Goal: Information Seeking & Learning: Learn about a topic

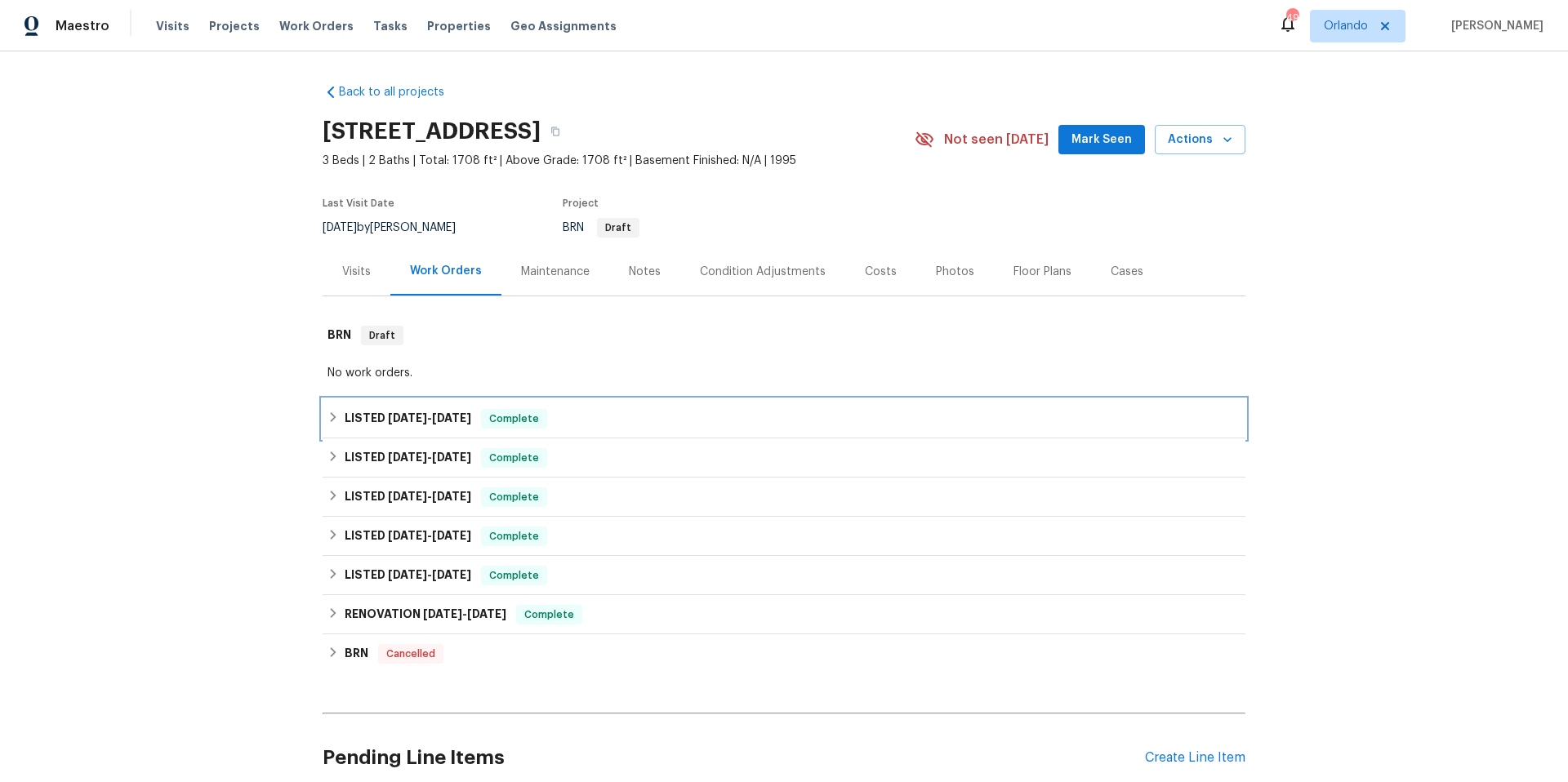
click at [605, 420] on div "LISTED [DATE] - [DATE] Complete" at bounding box center [784, 419] width 913 height 20
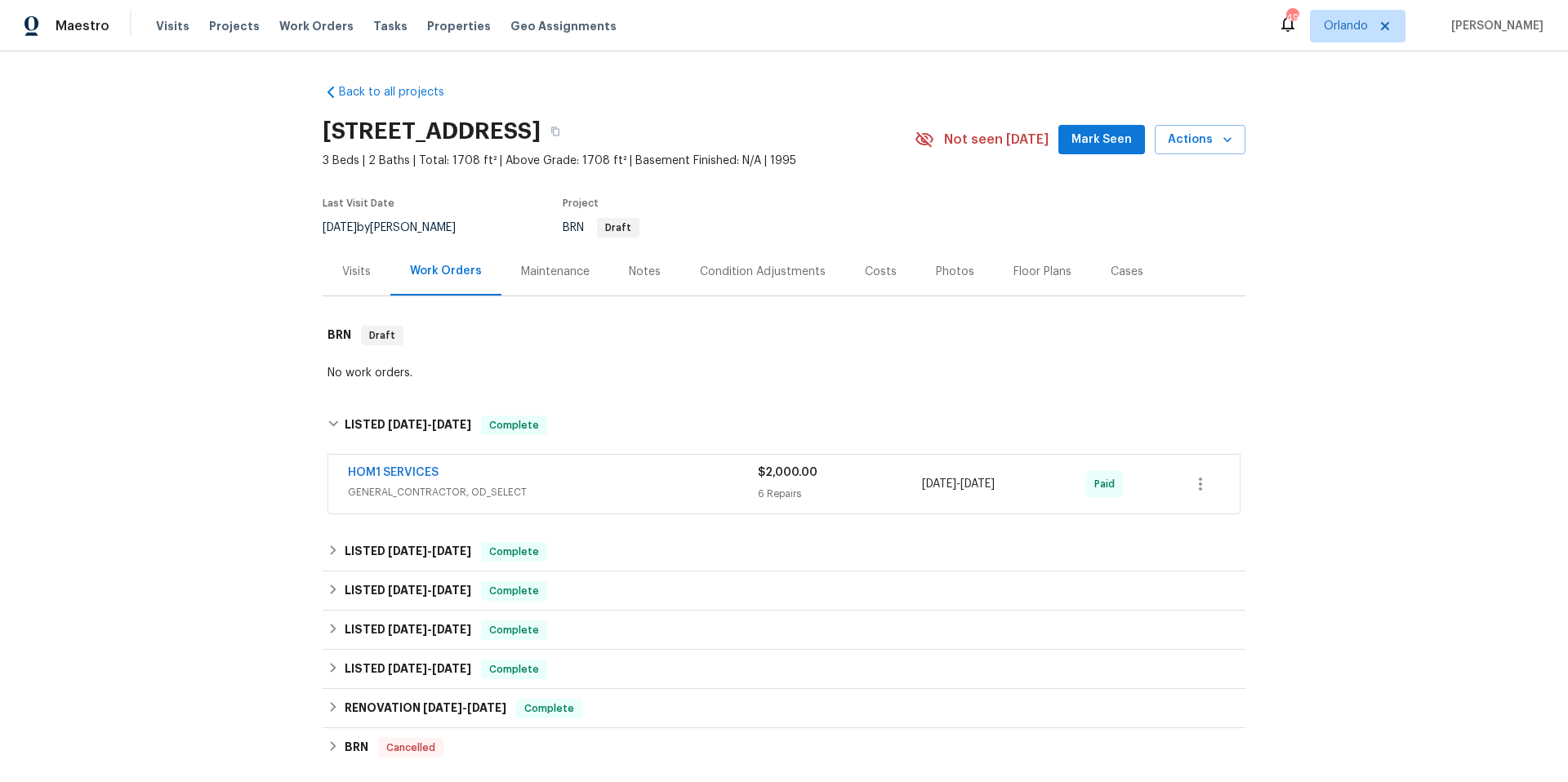
click at [592, 471] on div "HOM1 SERVICES" at bounding box center [552, 474] width 410 height 20
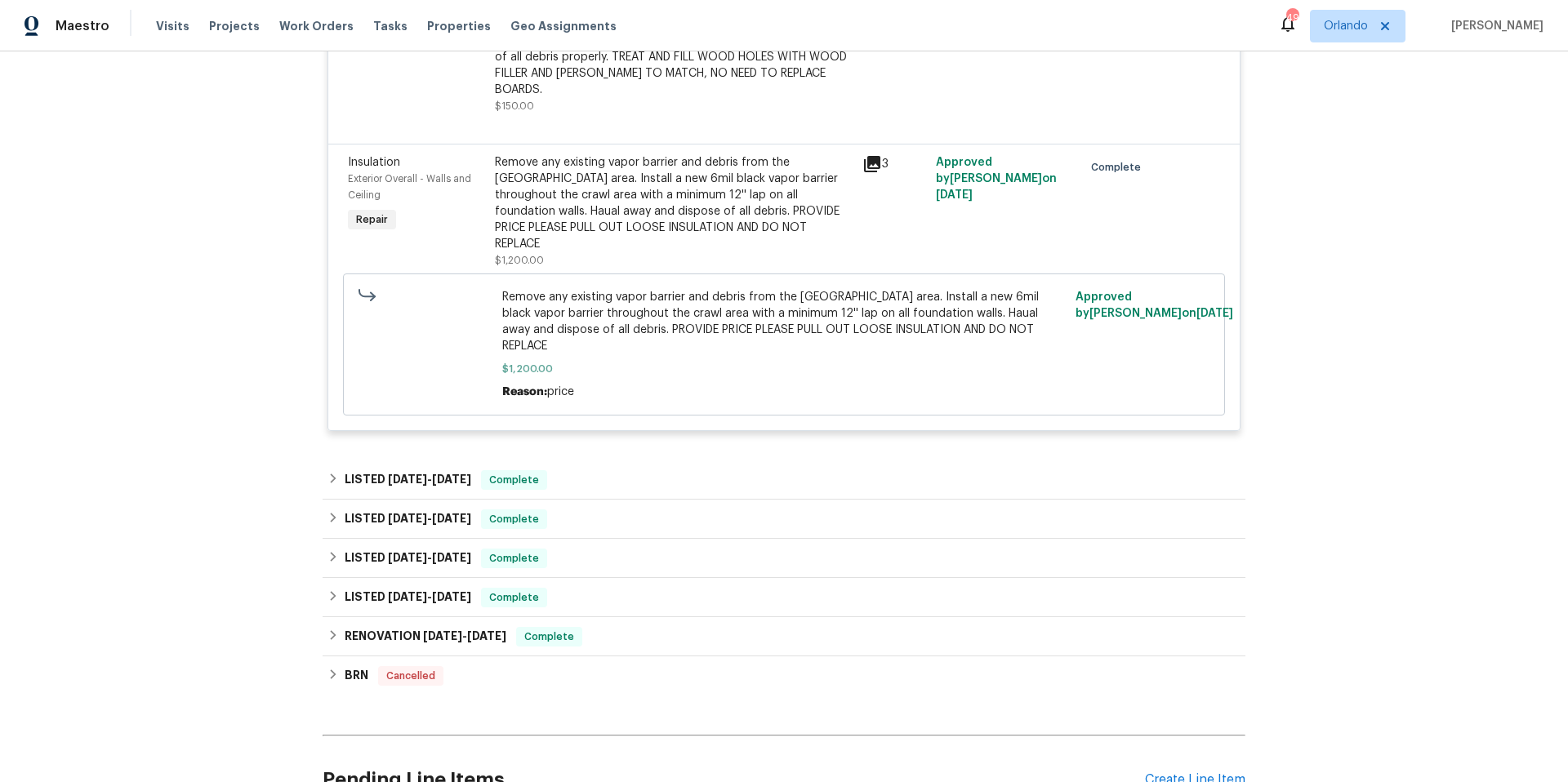
scroll to position [1143, 0]
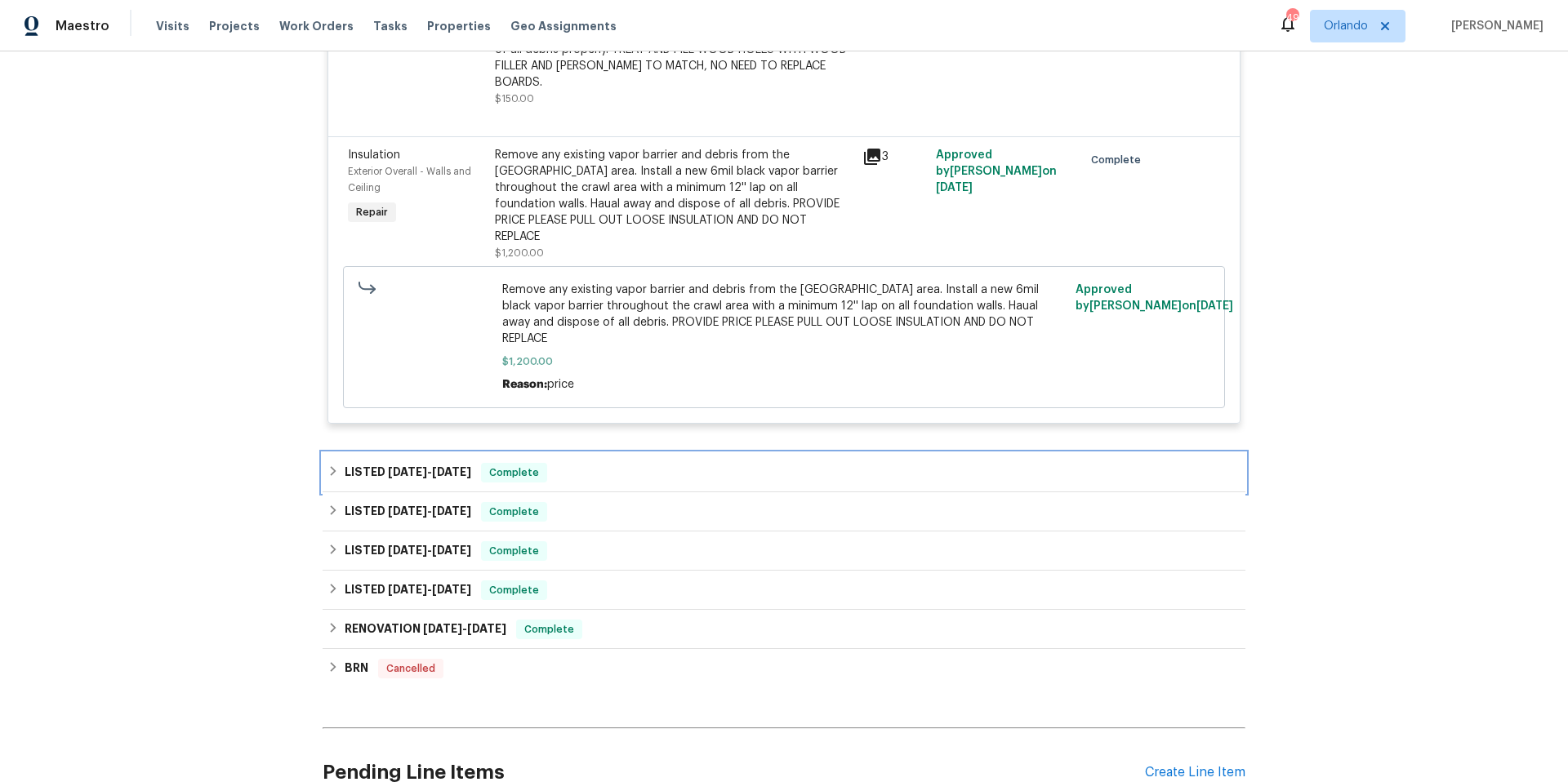
click at [668, 463] on div "LISTED [DATE] - [DATE] Complete" at bounding box center [784, 473] width 913 height 20
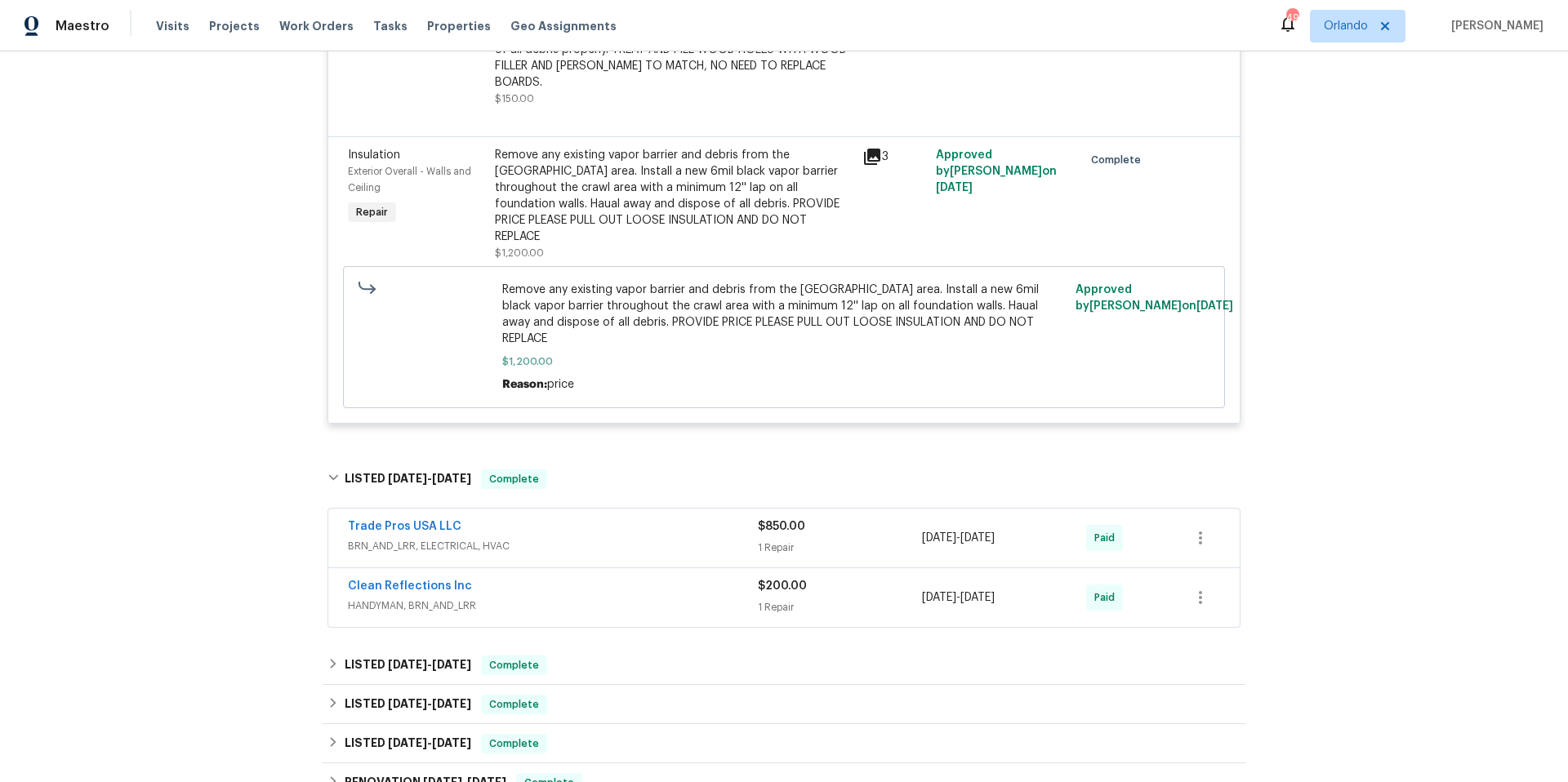
click at [666, 538] on span "BRN_AND_LRR, ELECTRICAL, HVAC" at bounding box center [552, 546] width 410 height 17
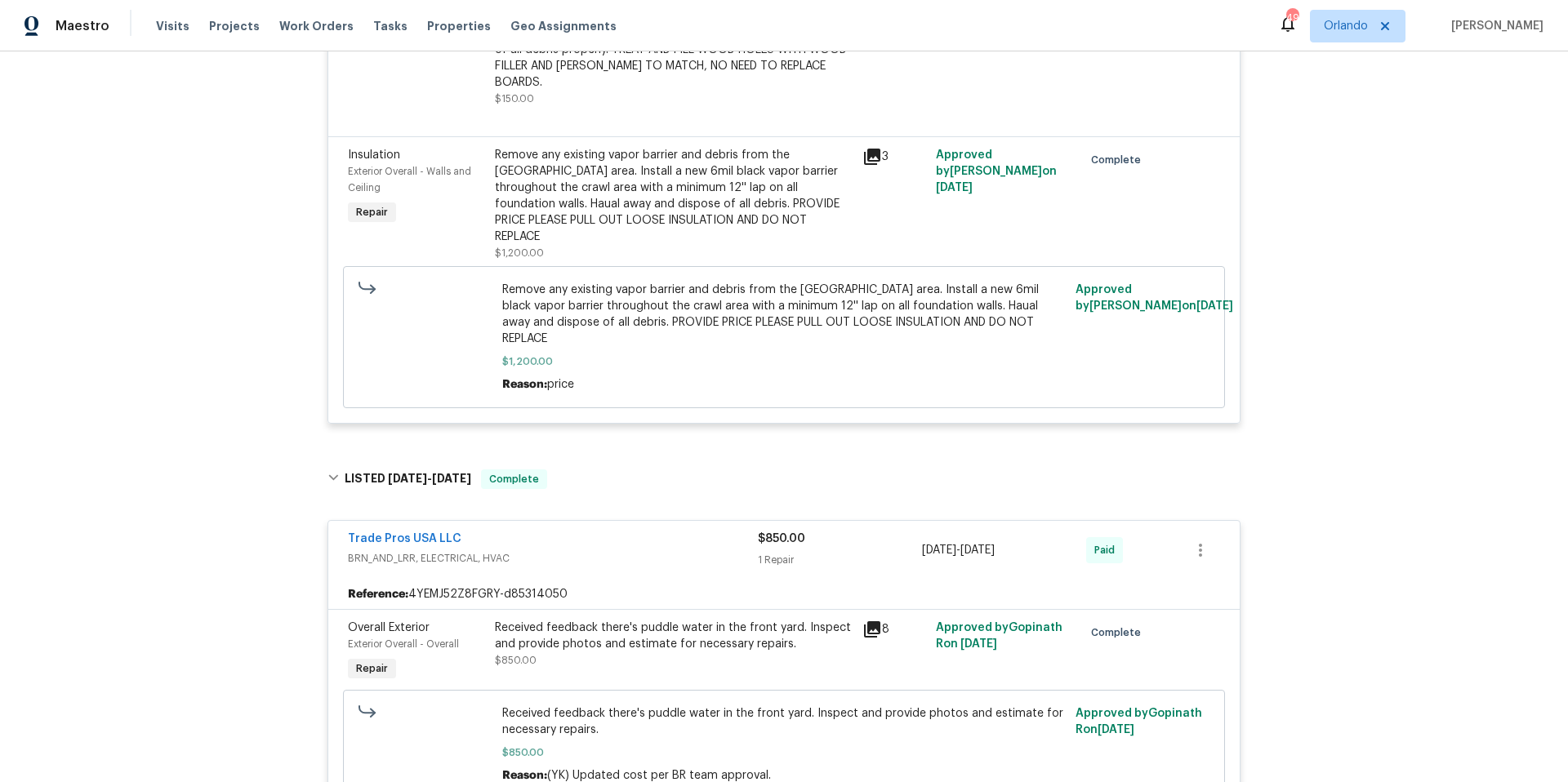
scroll to position [1468, 0]
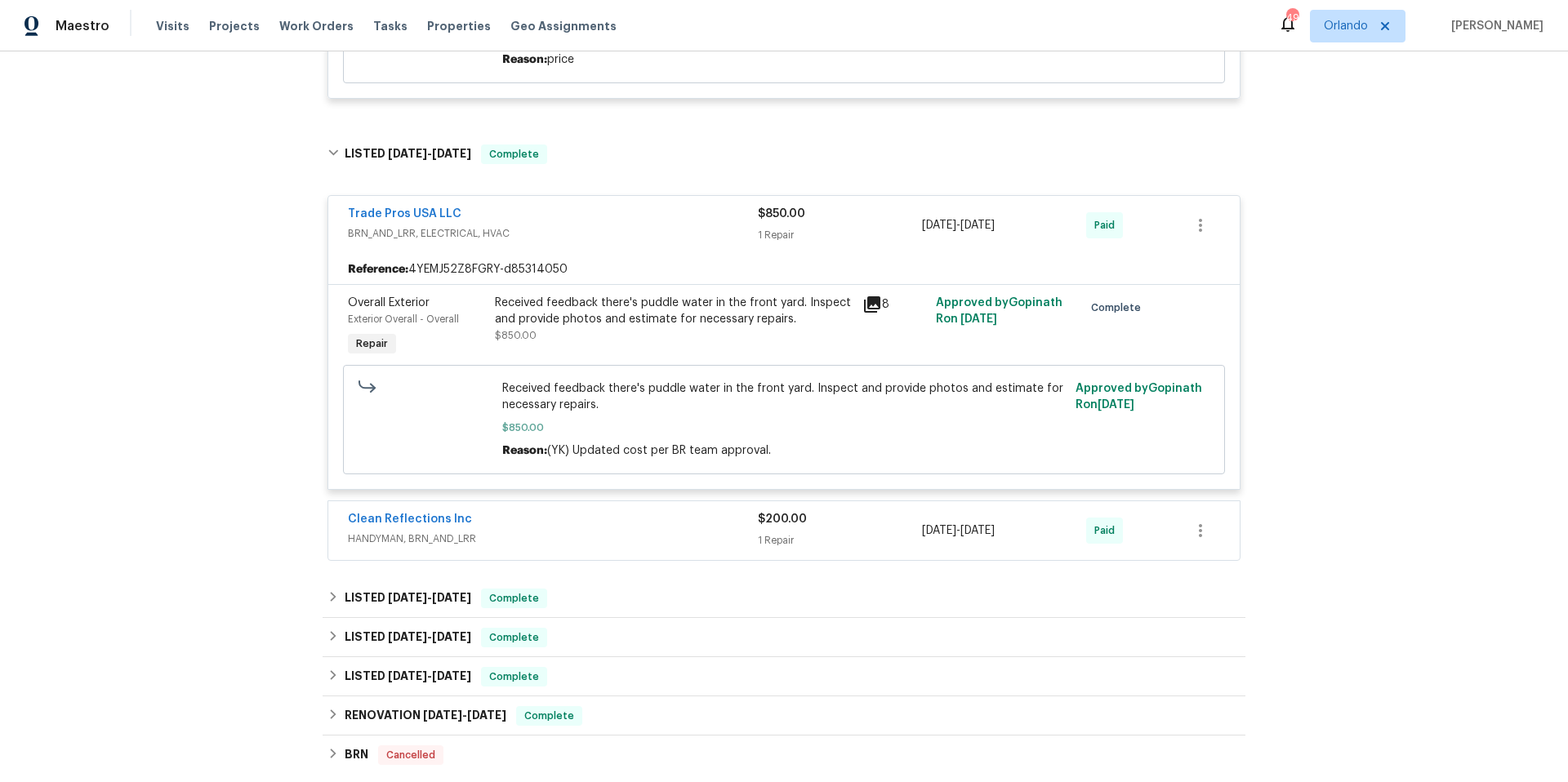
click at [591, 511] on div "Clean Reflections Inc" at bounding box center [552, 521] width 410 height 20
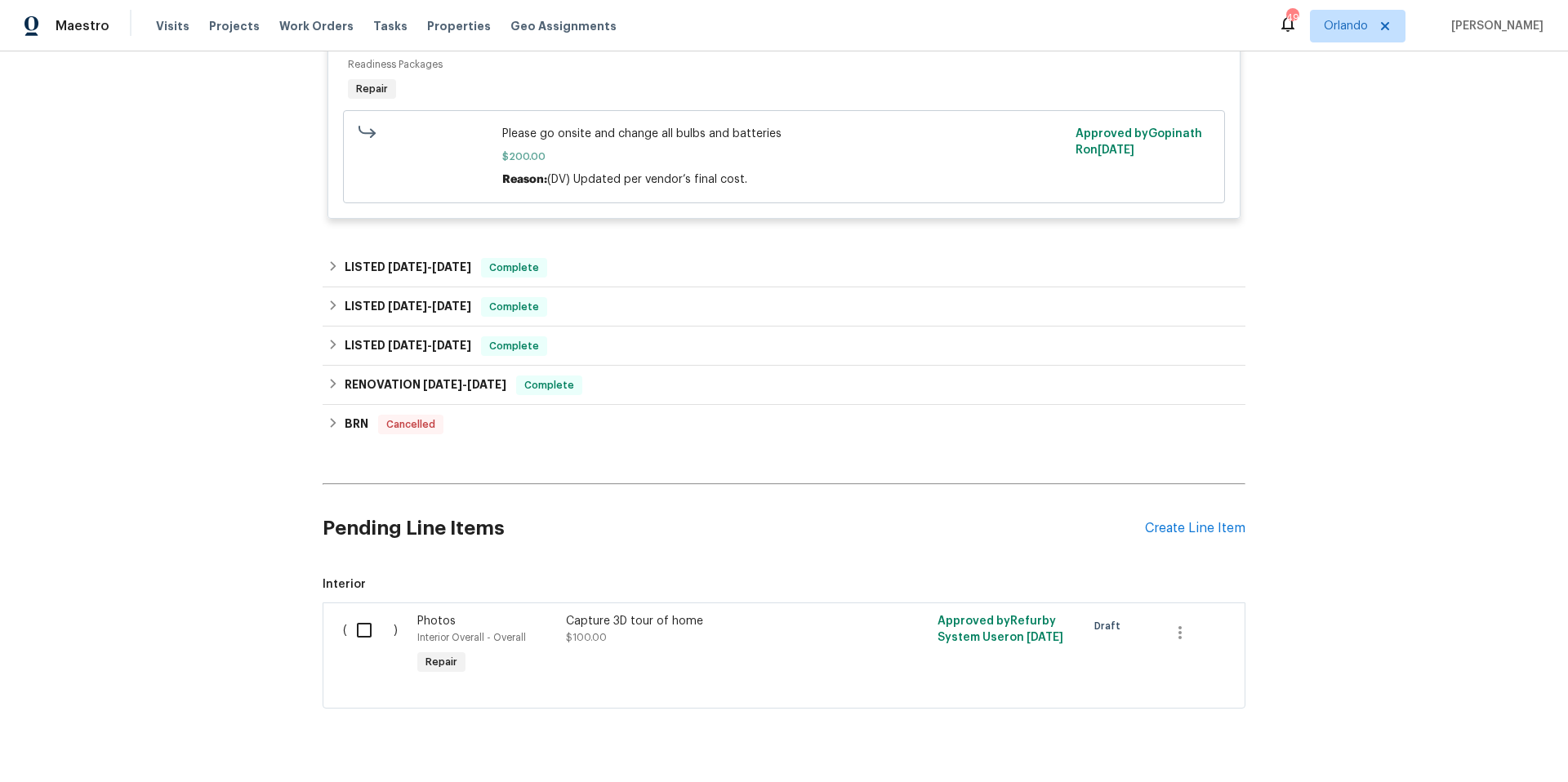
scroll to position [2065, 0]
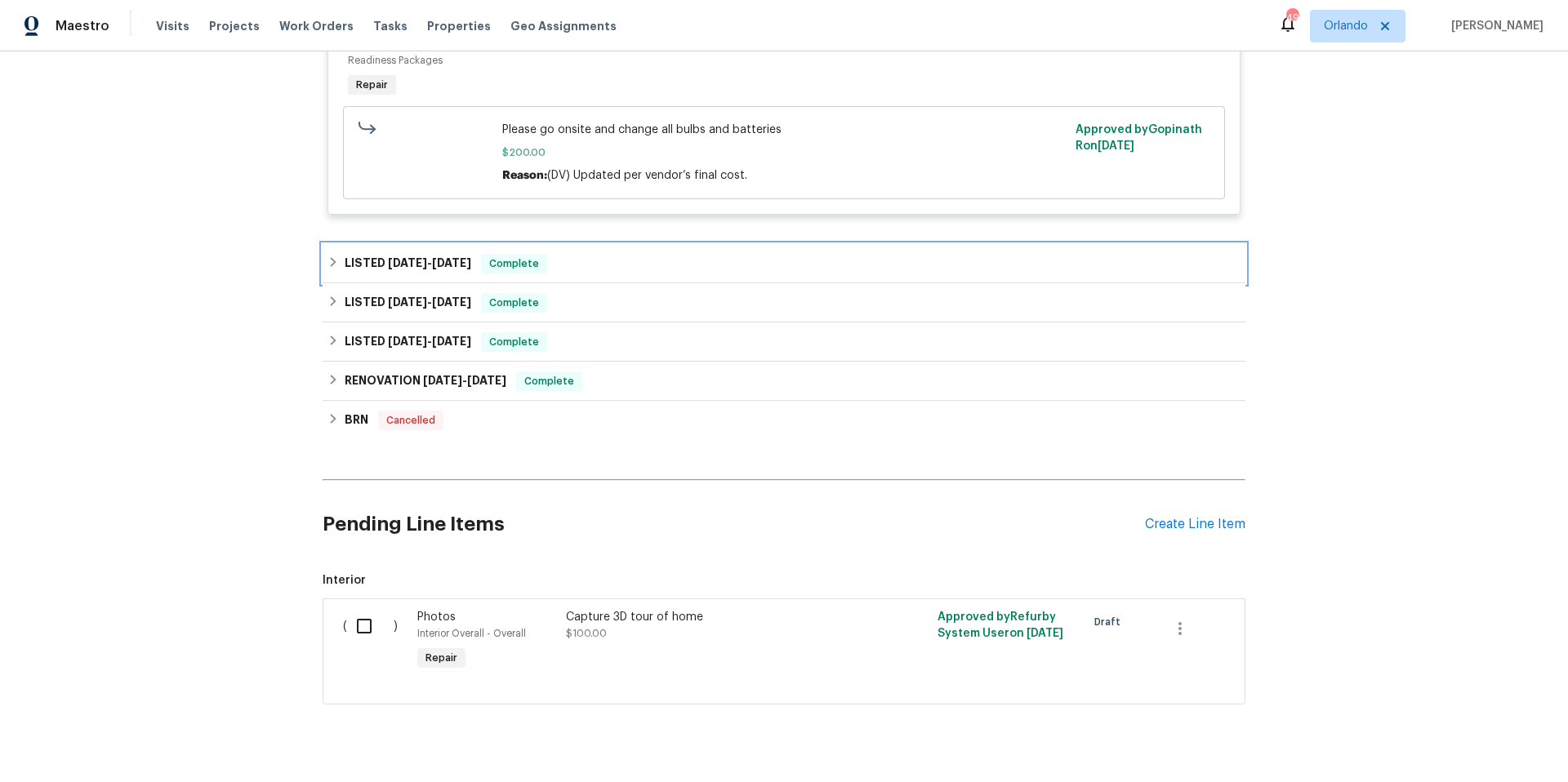
click at [629, 244] on div "LISTED [DATE] - [DATE] Complete" at bounding box center [784, 263] width 923 height 39
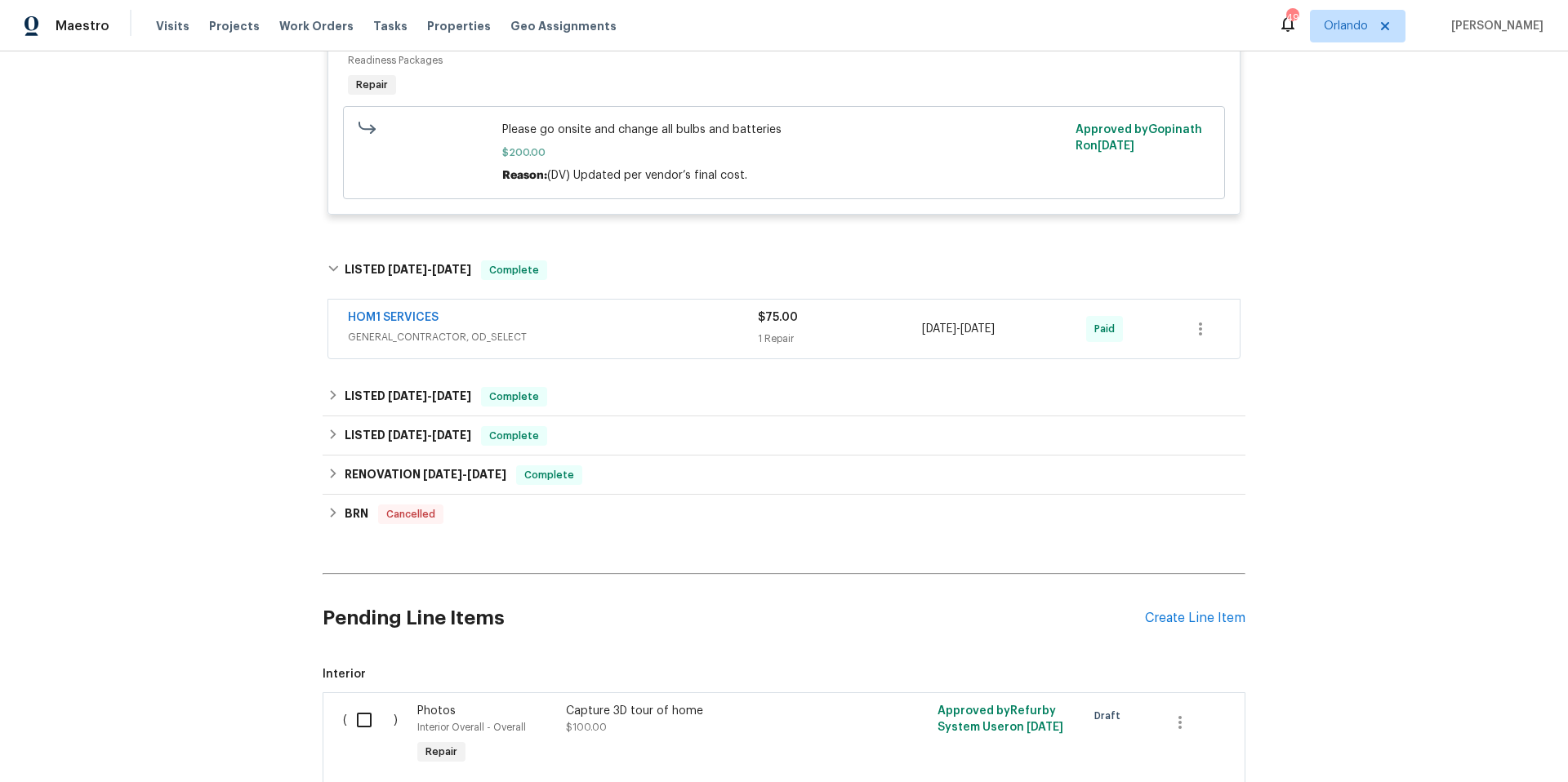
click at [659, 329] on span "GENERAL_CONTRACTOR, OD_SELECT" at bounding box center [552, 338] width 410 height 17
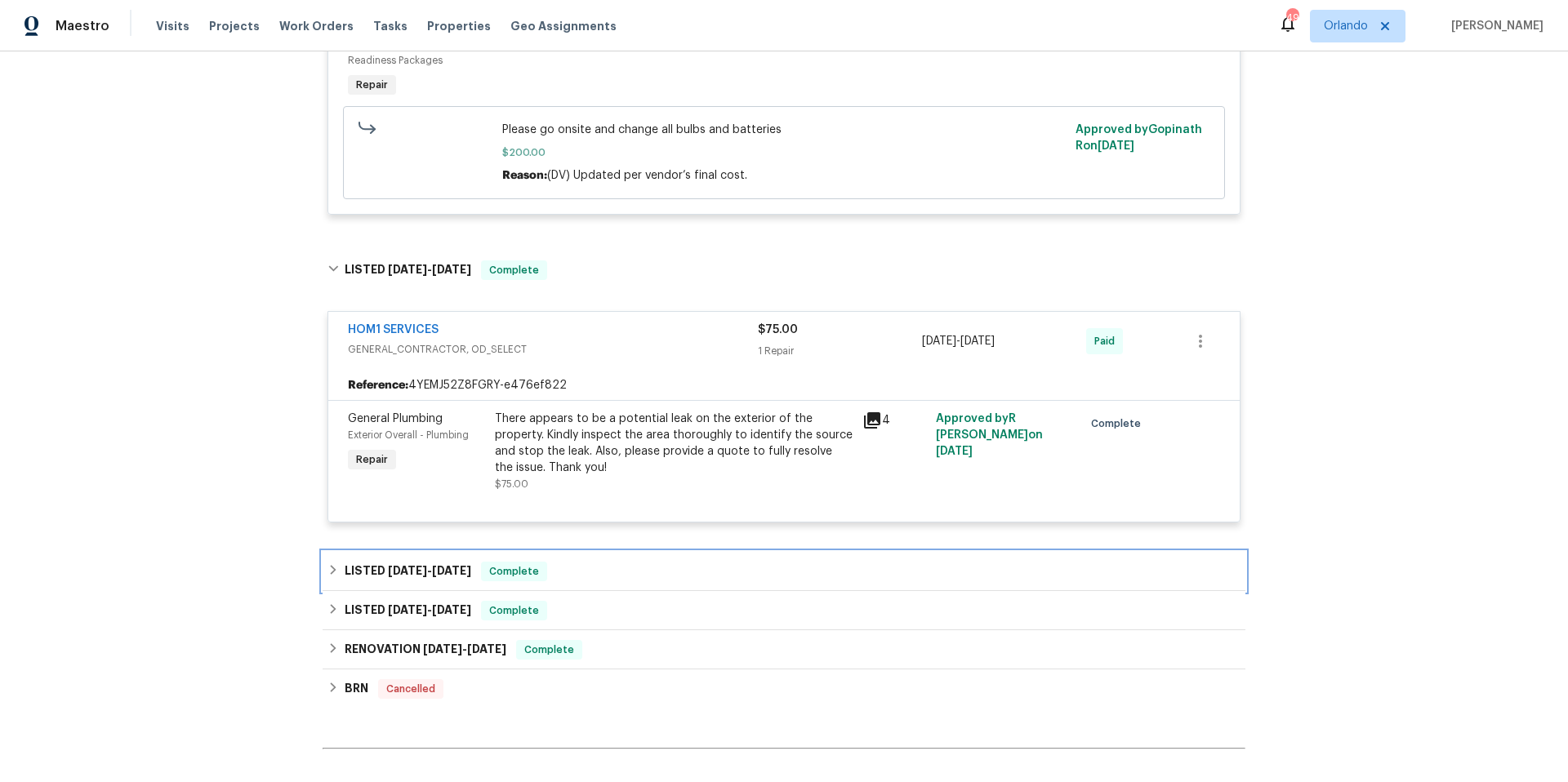
click at [683, 562] on div "LISTED [DATE] - [DATE] Complete" at bounding box center [784, 572] width 913 height 20
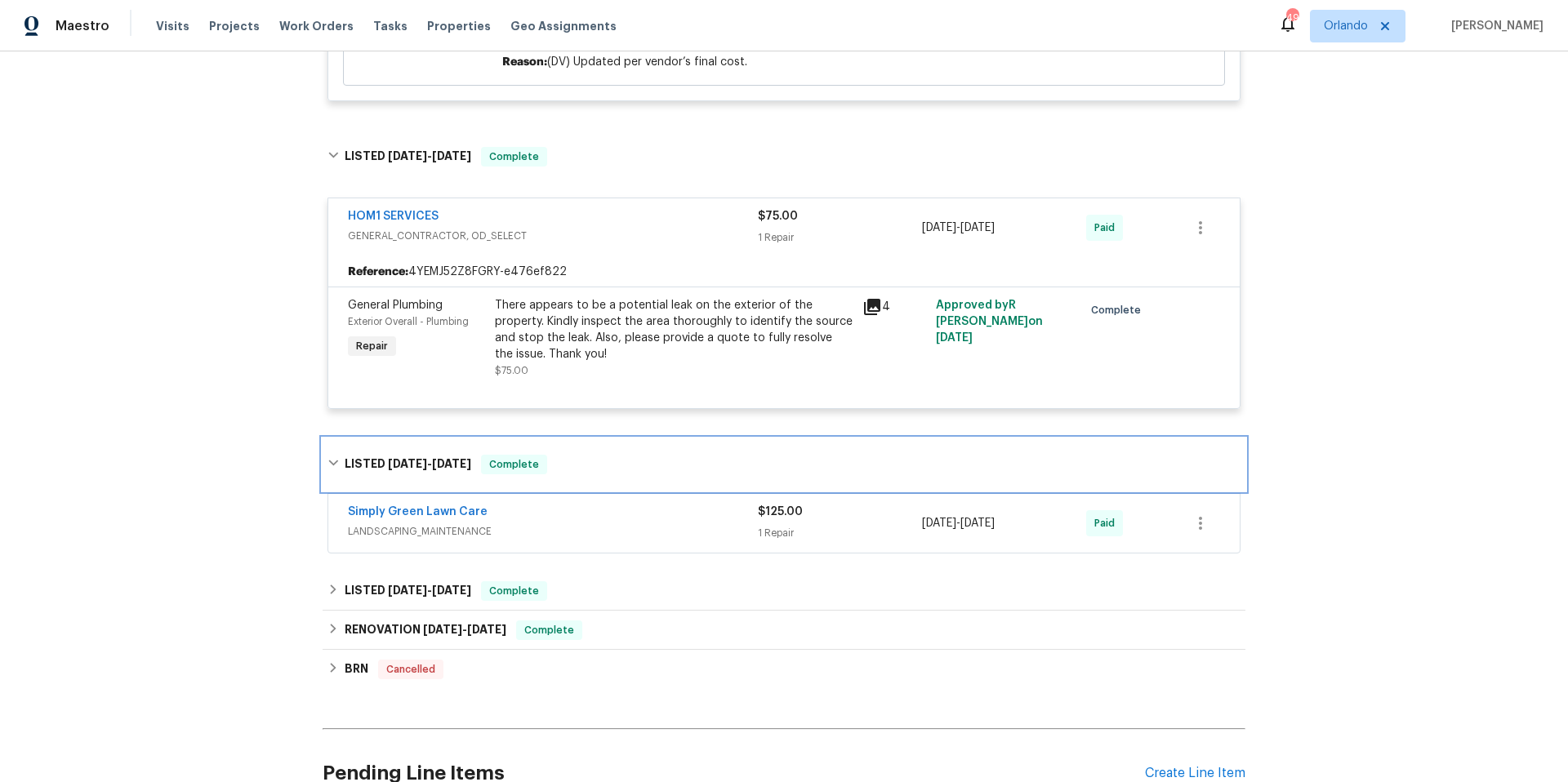
scroll to position [2184, 0]
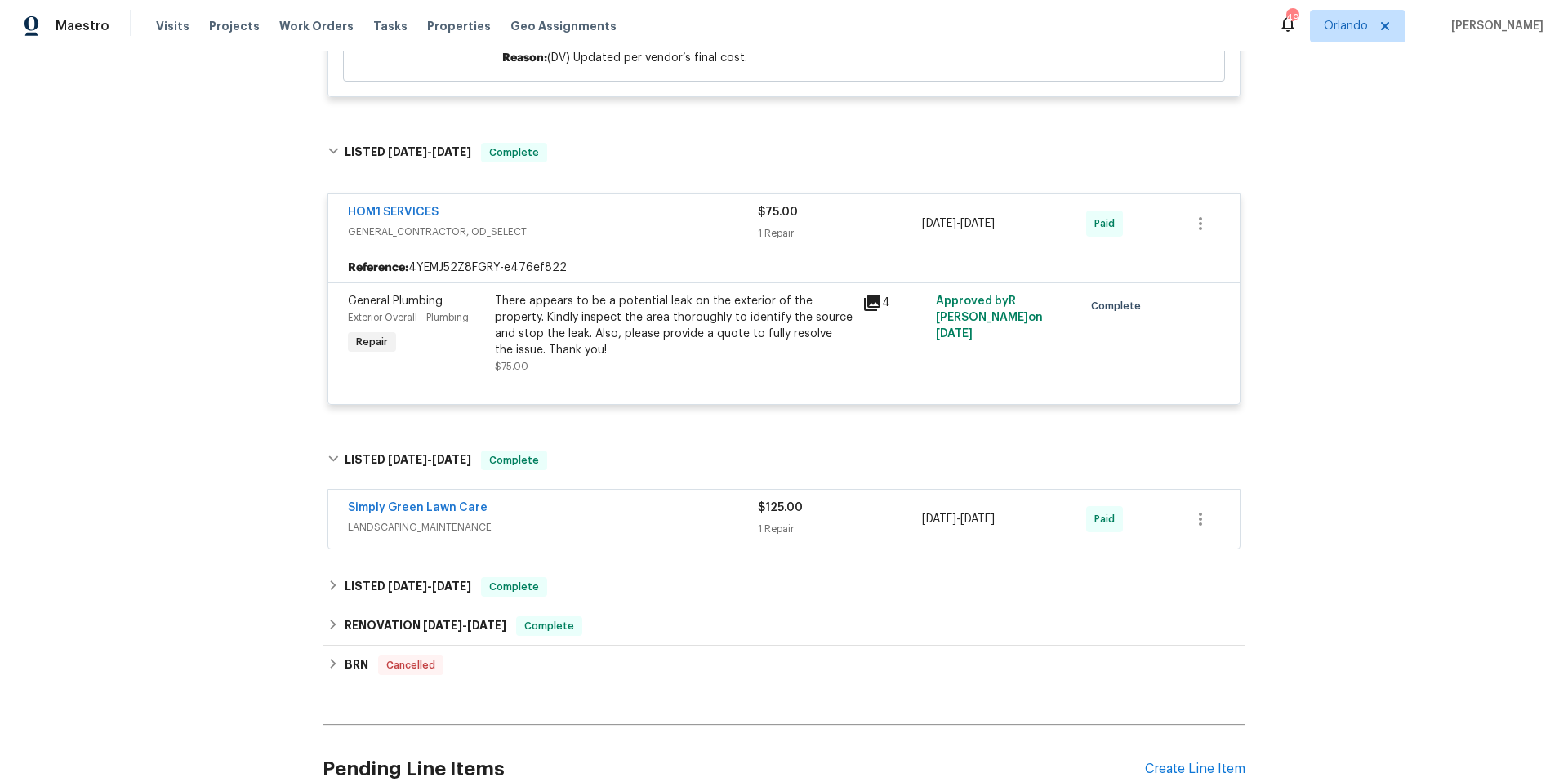
click at [690, 520] on span "LANDSCAPING_MAINTENANCE" at bounding box center [552, 528] width 410 height 17
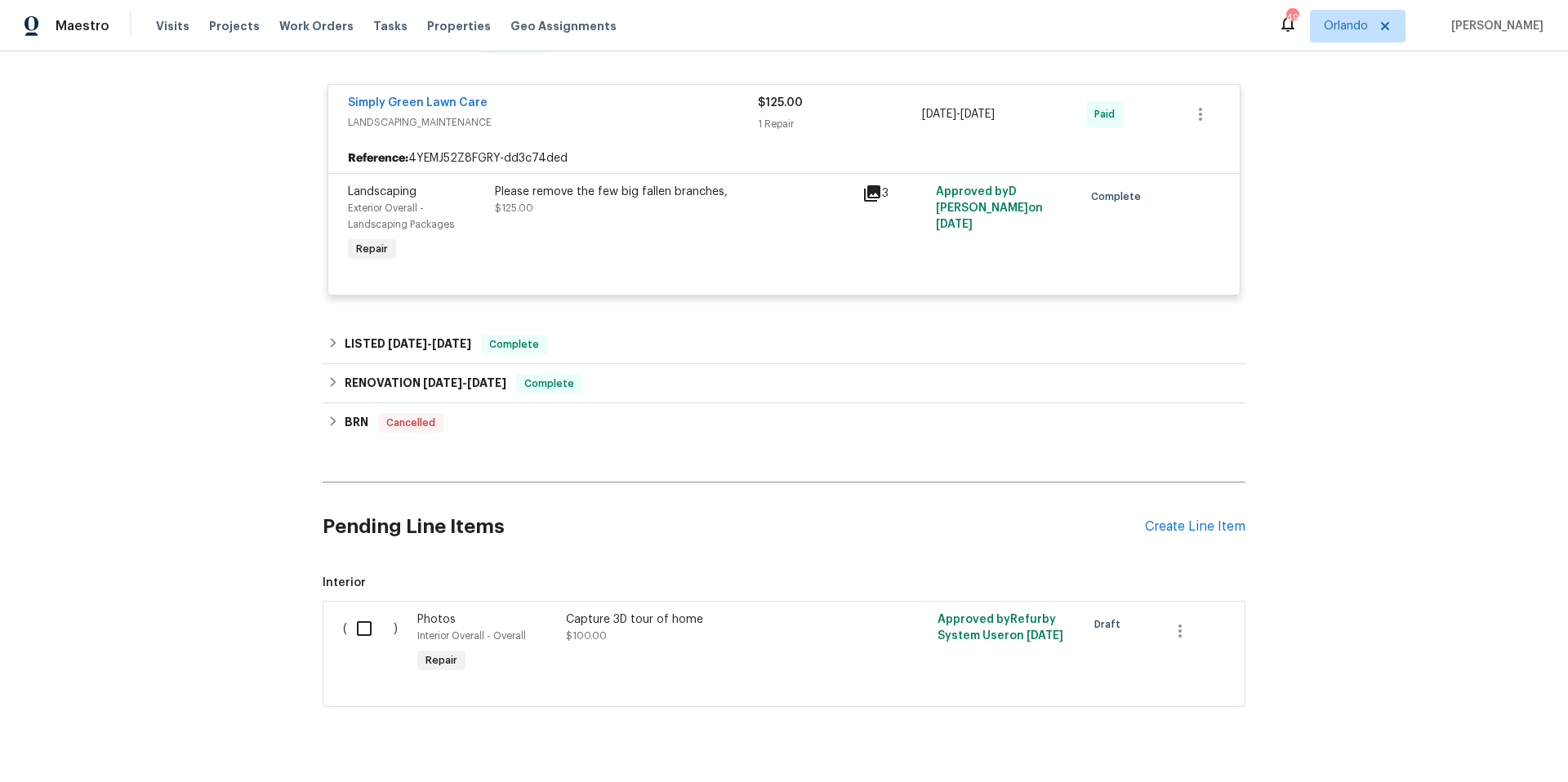
scroll to position [2603, 0]
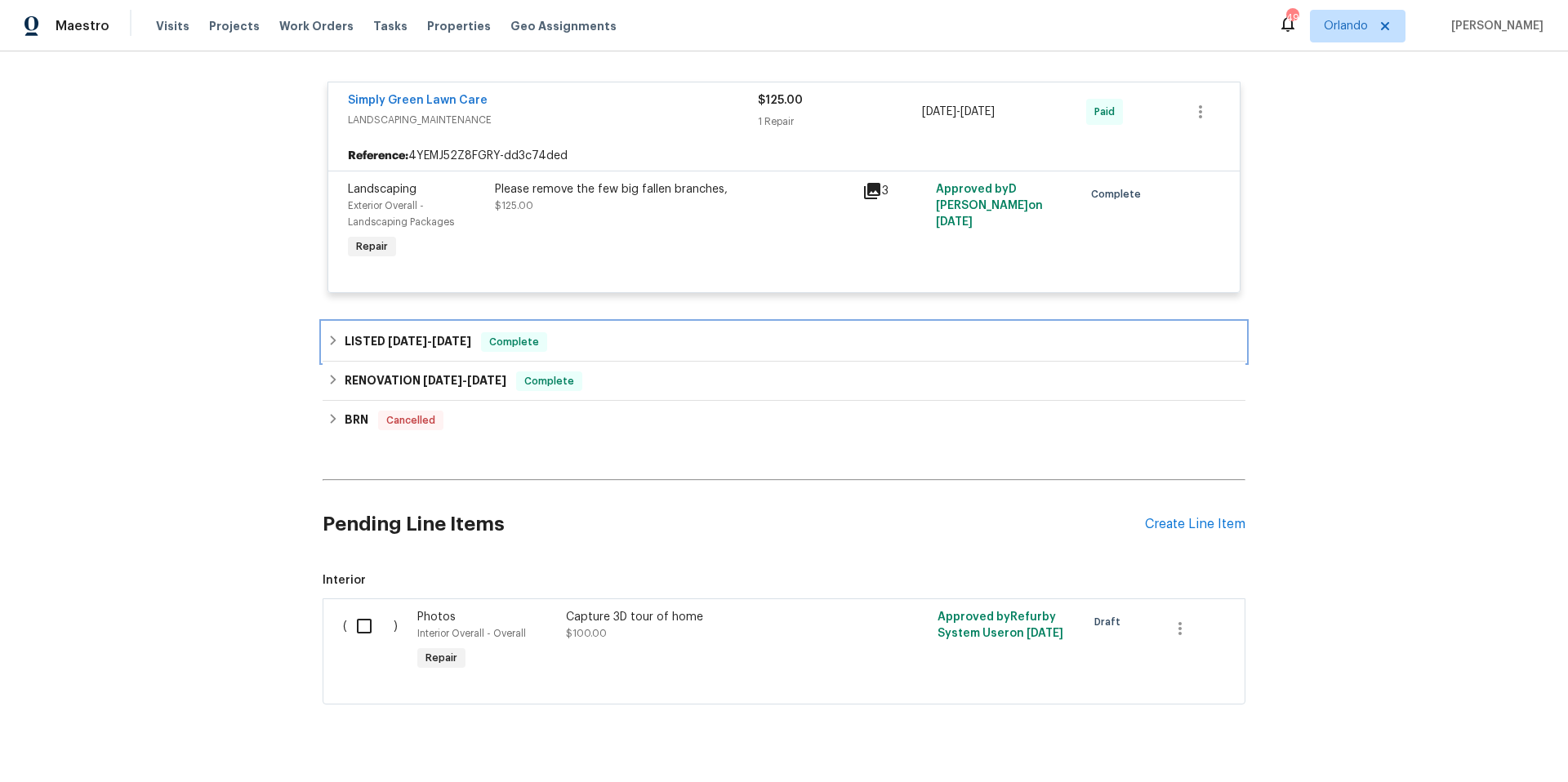
click at [626, 333] on div "LISTED [DATE] - [DATE] Complete" at bounding box center [784, 343] width 913 height 20
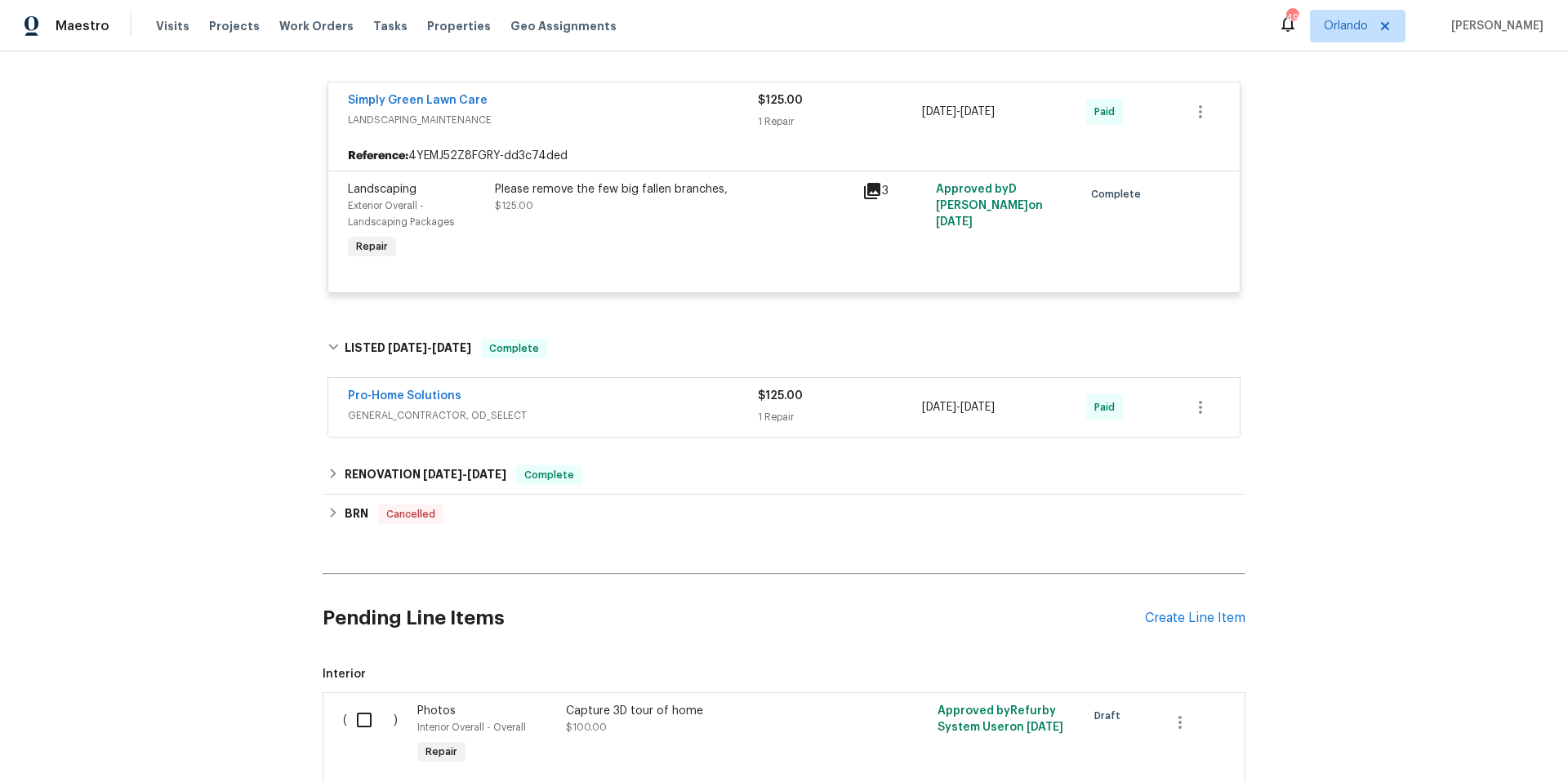
click at [639, 388] on div "Pro-Home Solutions" at bounding box center [552, 398] width 410 height 20
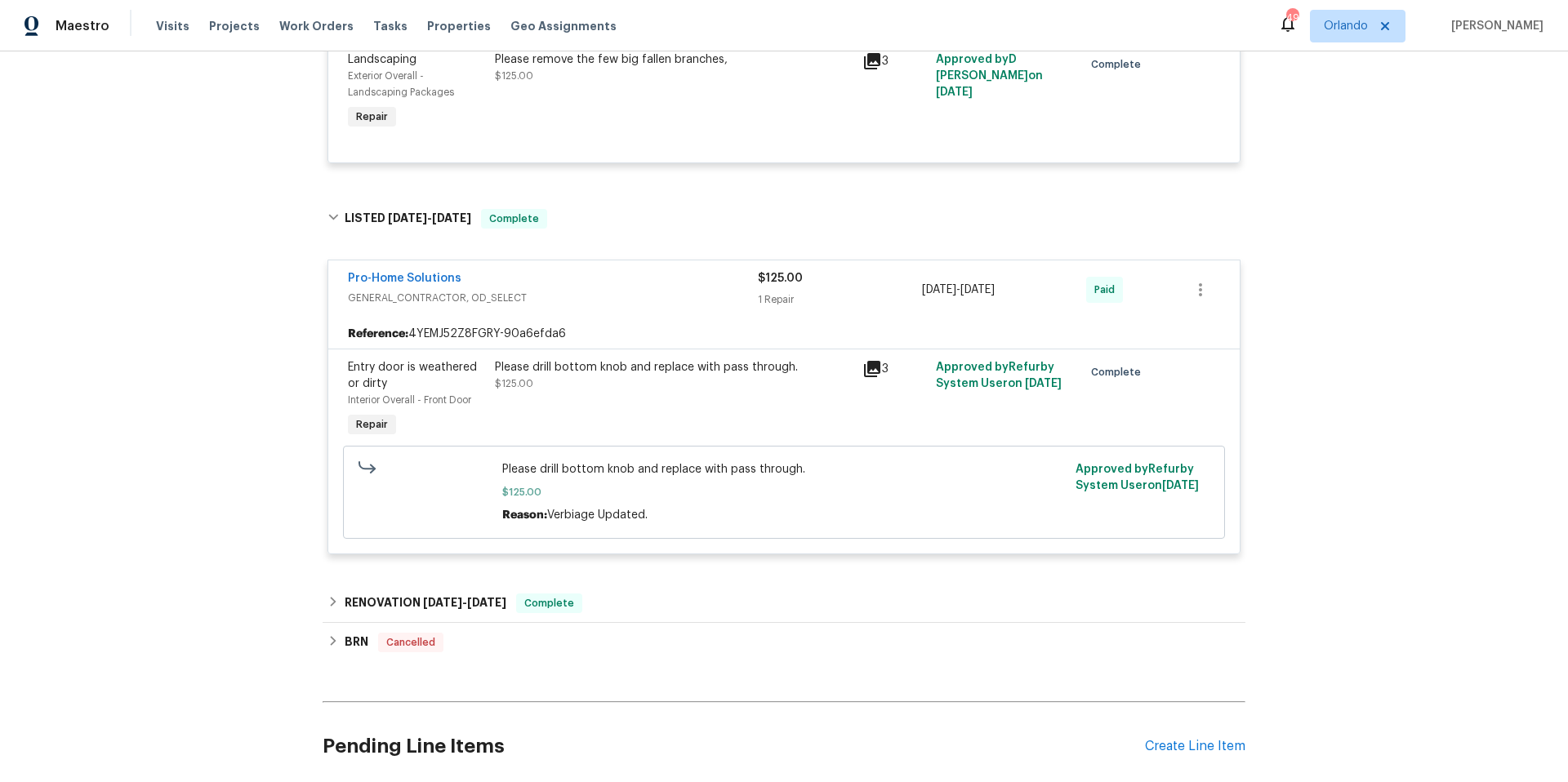
scroll to position [2736, 0]
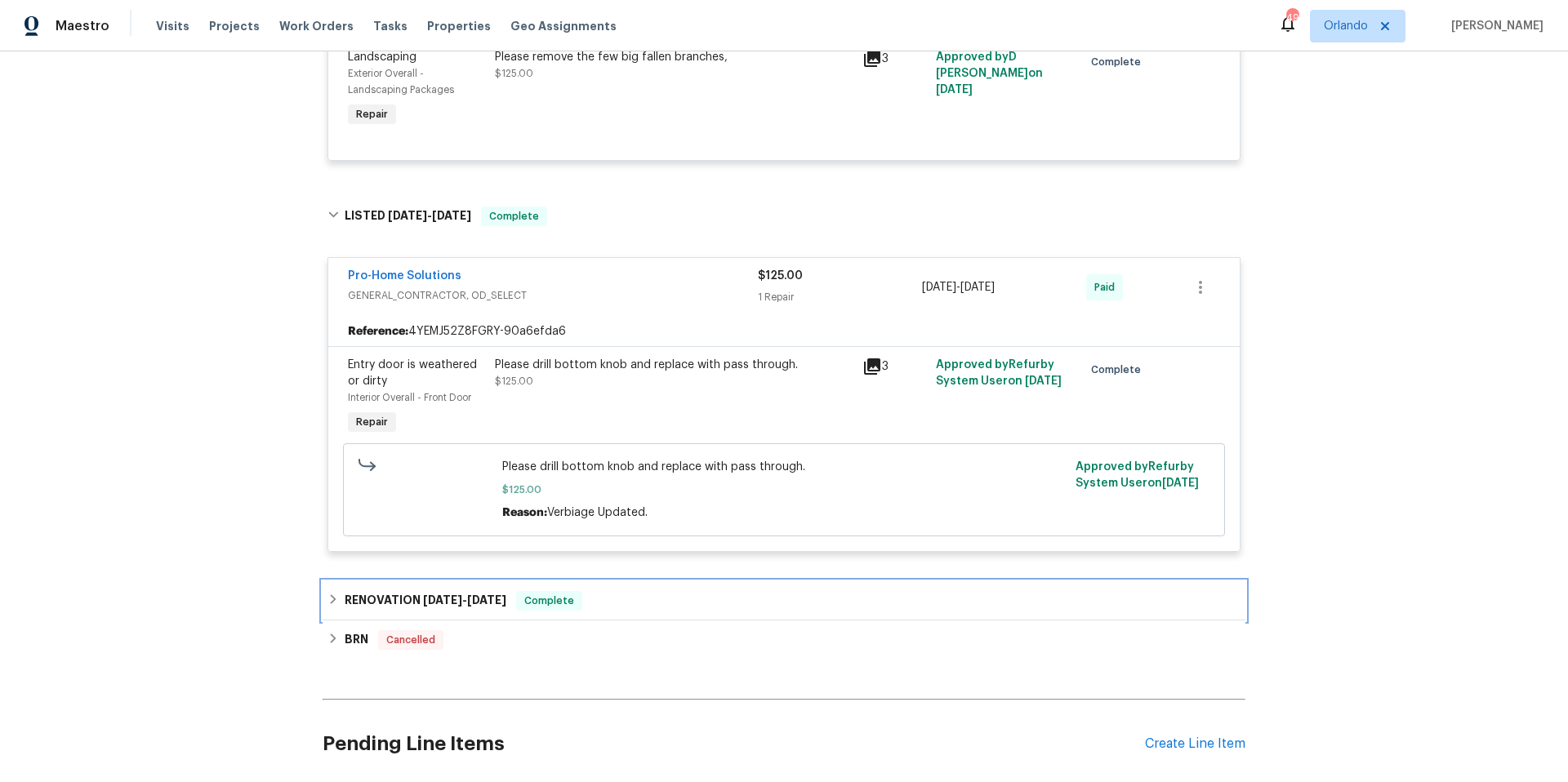
click at [679, 591] on div "RENOVATION [DATE] - [DATE] Complete" at bounding box center [784, 601] width 913 height 20
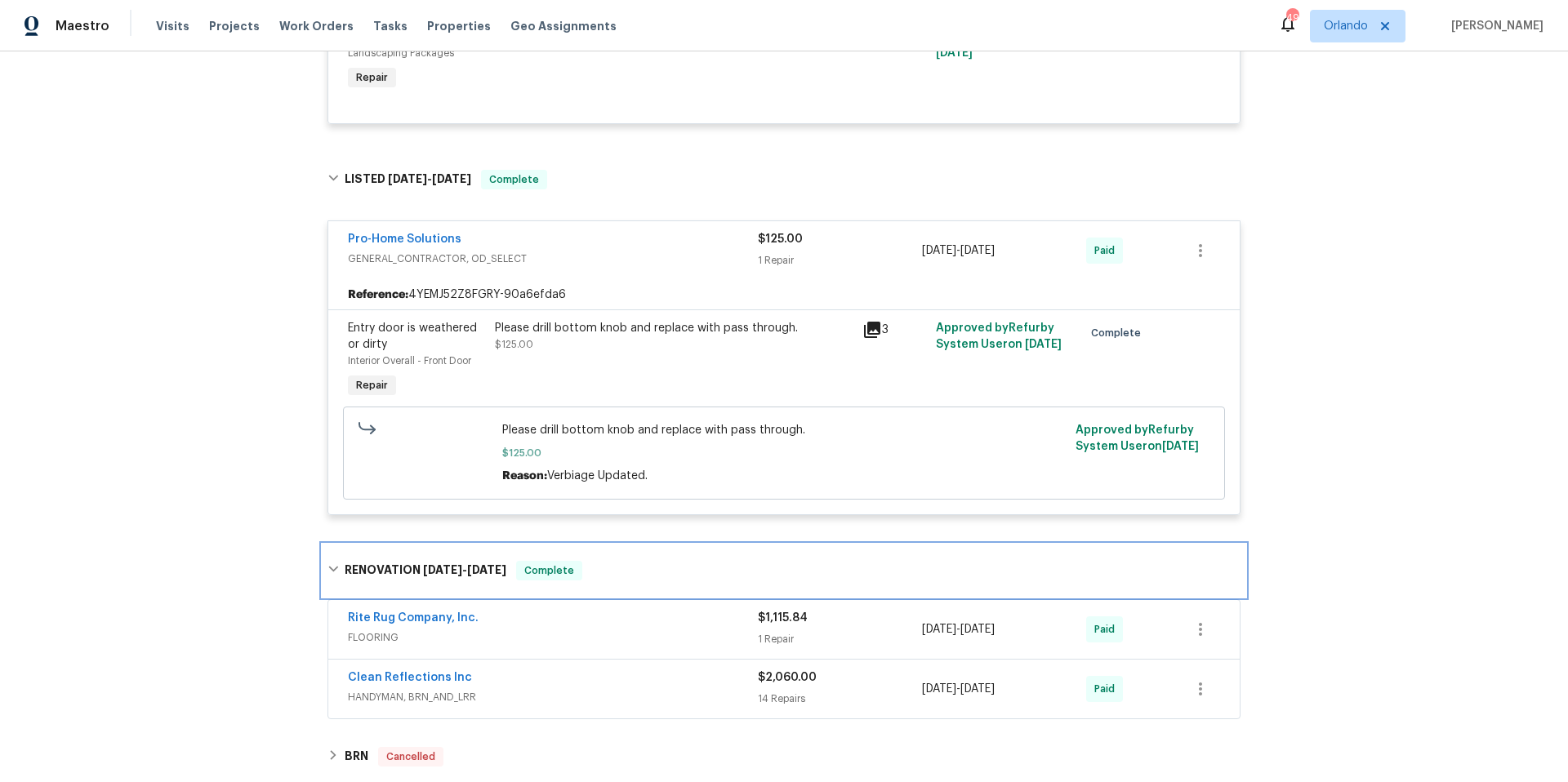
scroll to position [2773, 0]
click at [654, 669] on div "Clean Reflections Inc" at bounding box center [552, 679] width 410 height 20
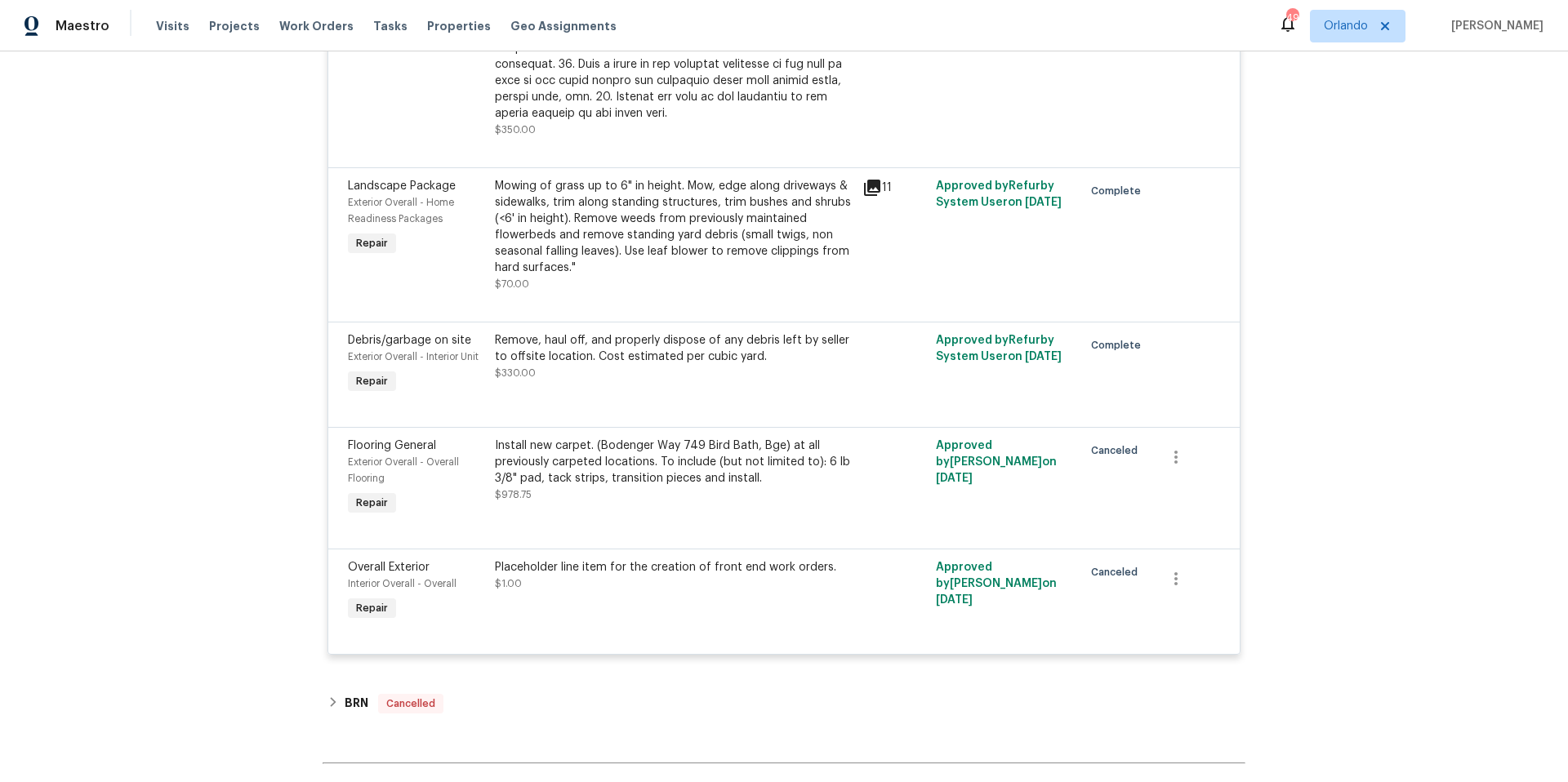
scroll to position [5039, 0]
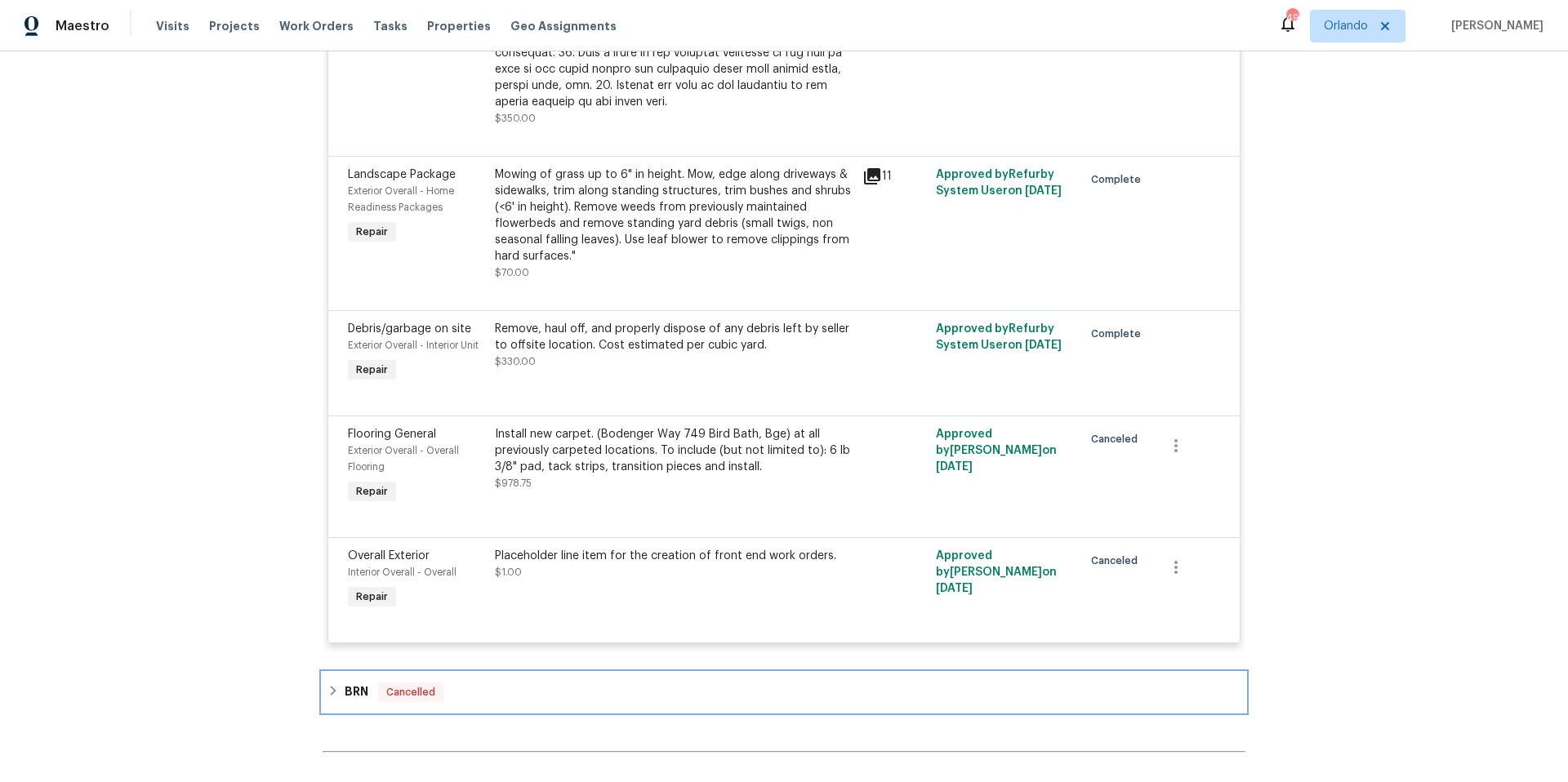
click at [548, 683] on div "BRN Cancelled" at bounding box center [784, 693] width 913 height 20
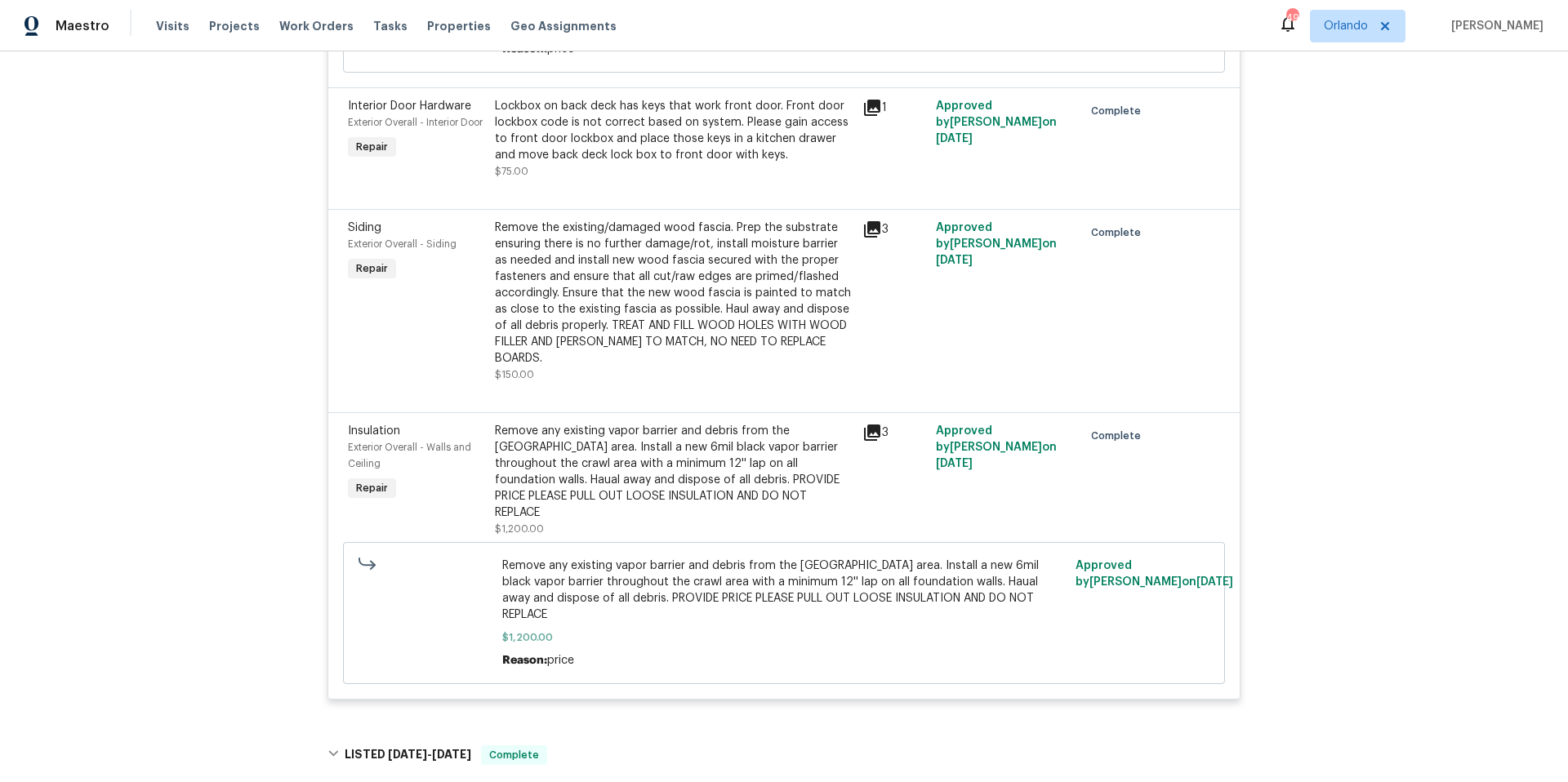
scroll to position [0, 0]
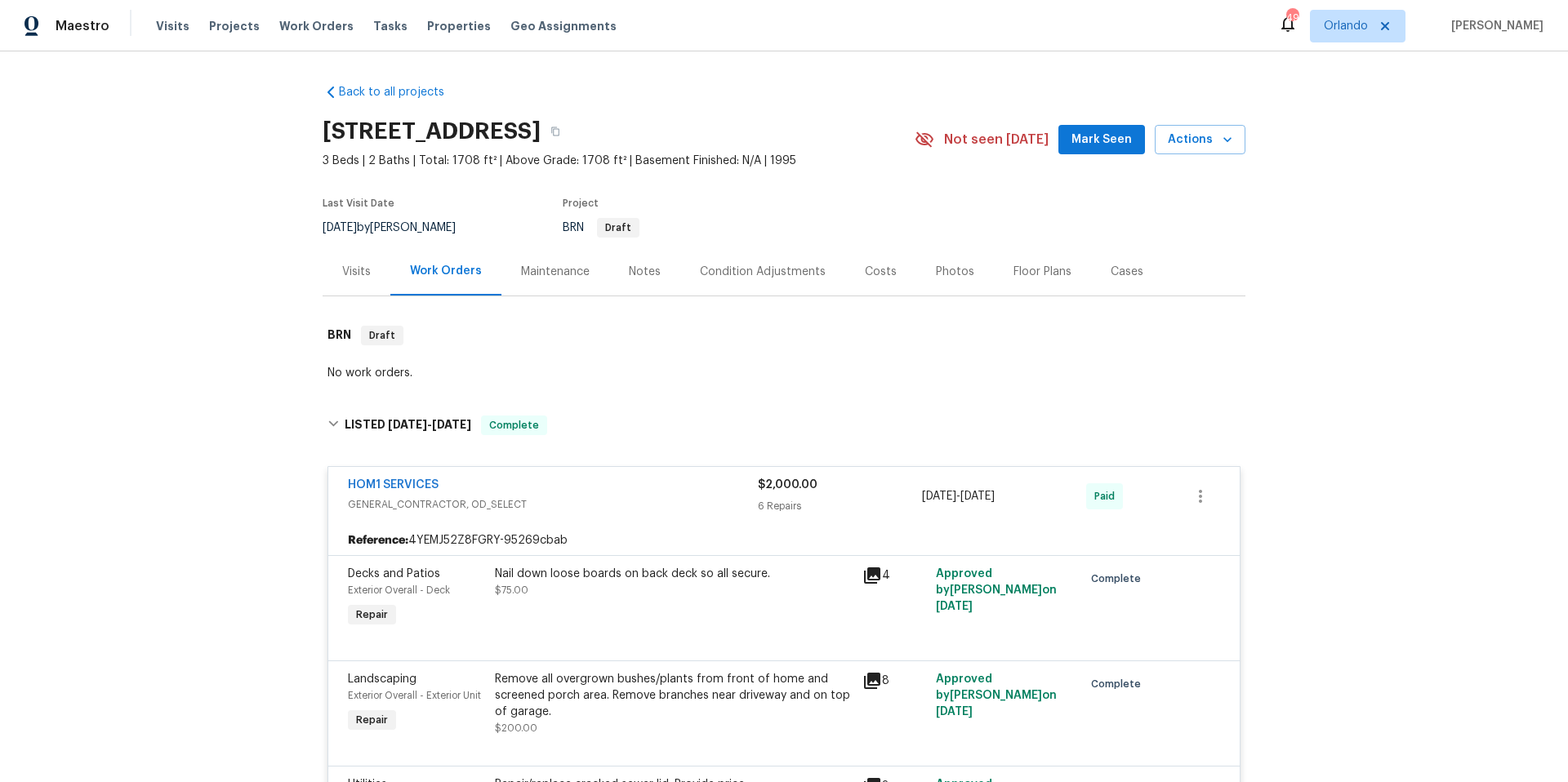
click at [942, 272] on div "Photos" at bounding box center [955, 272] width 38 height 17
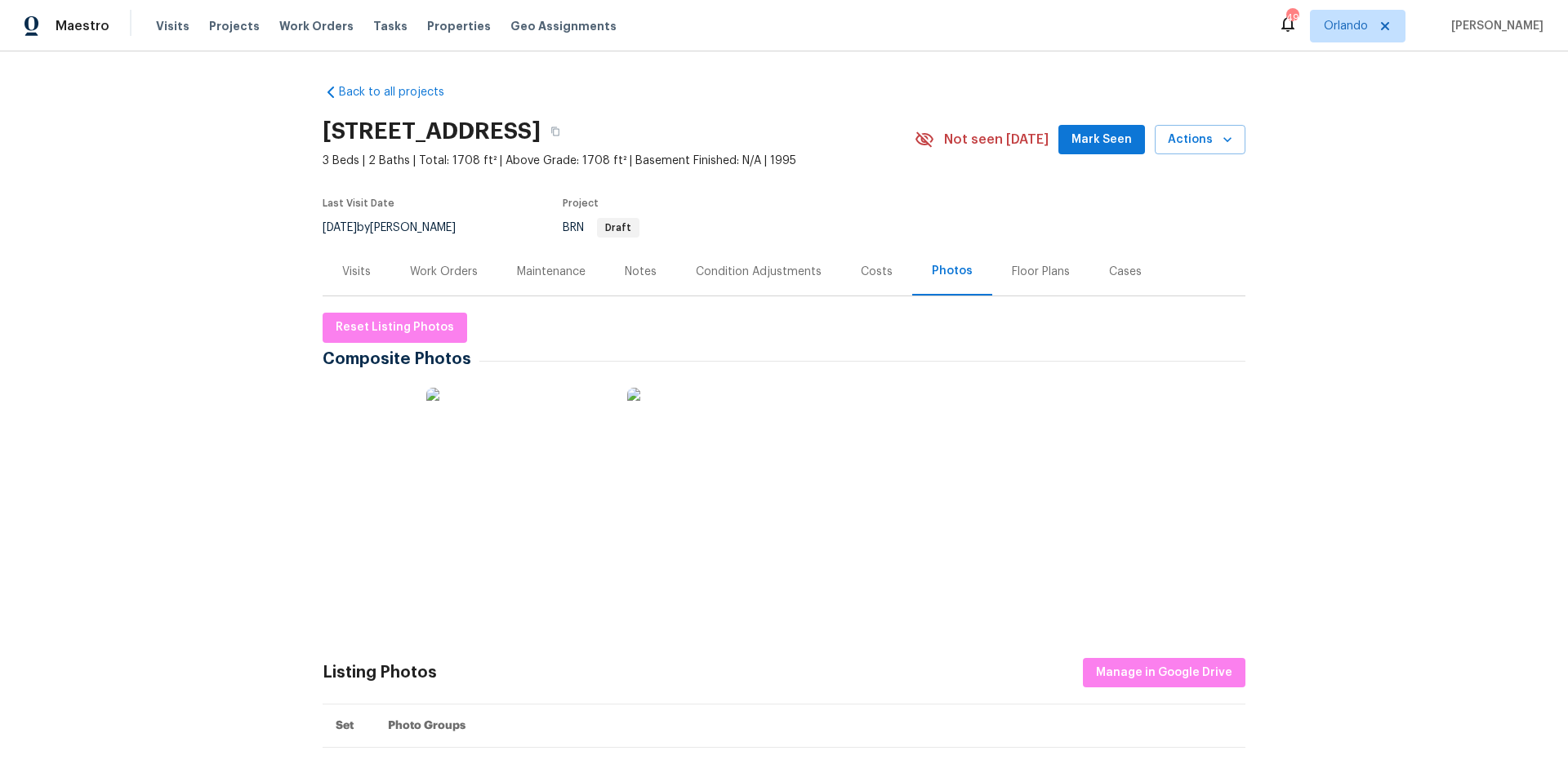
click at [560, 439] on img at bounding box center [567, 429] width 82 height 82
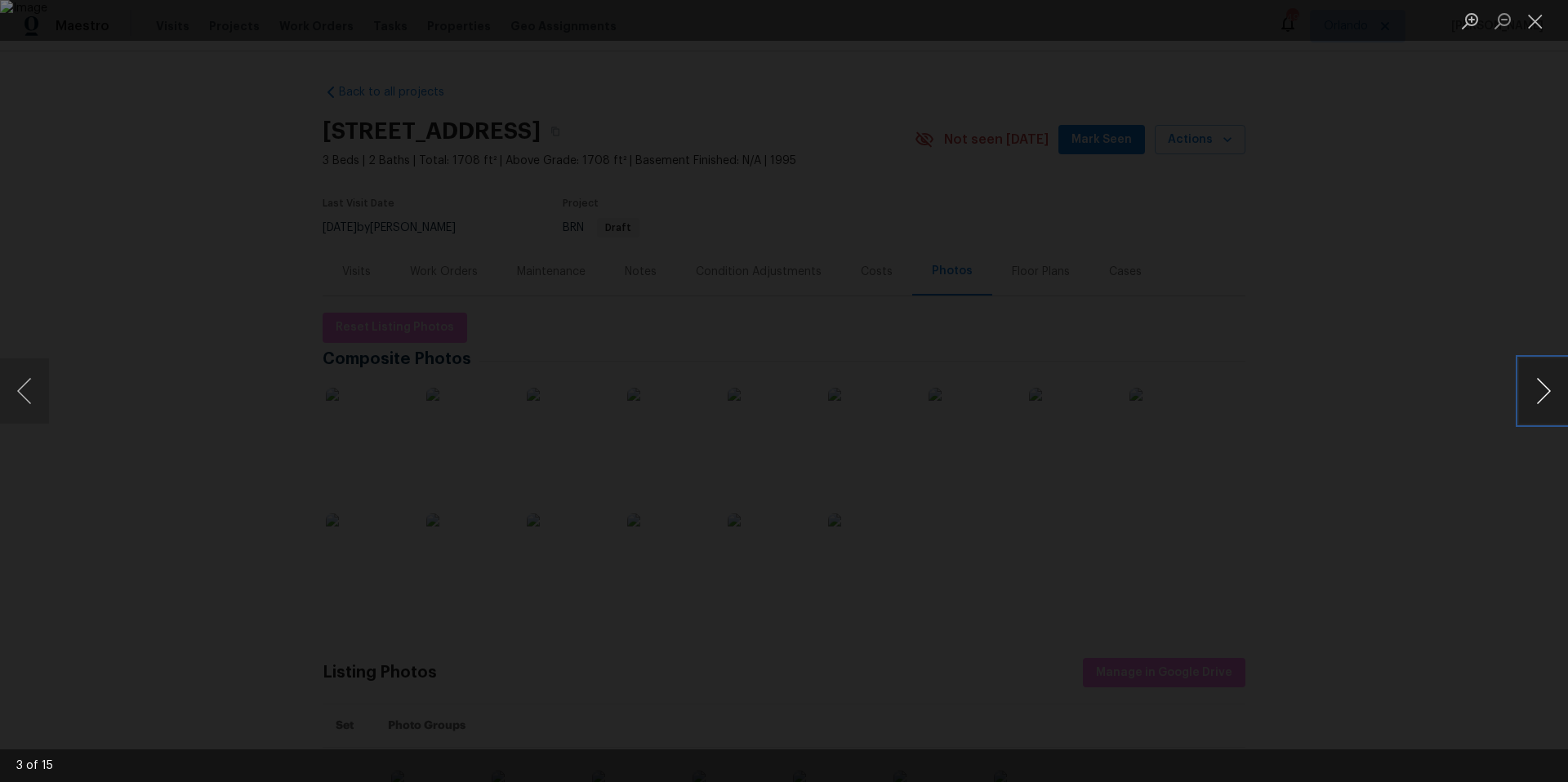
click at [1545, 397] on button "Next image" at bounding box center [1542, 391] width 49 height 65
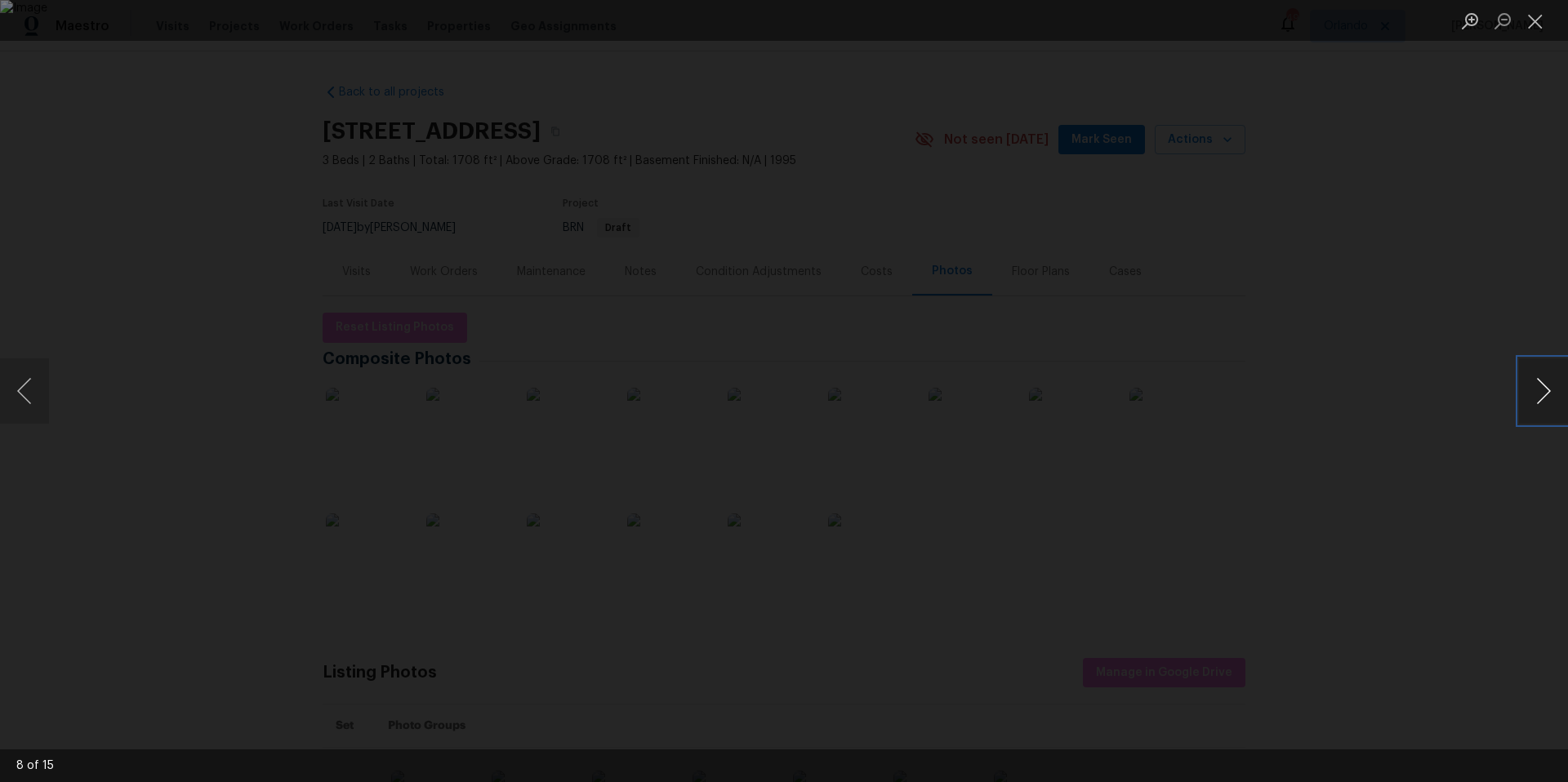
click at [1545, 397] on button "Next image" at bounding box center [1542, 391] width 49 height 65
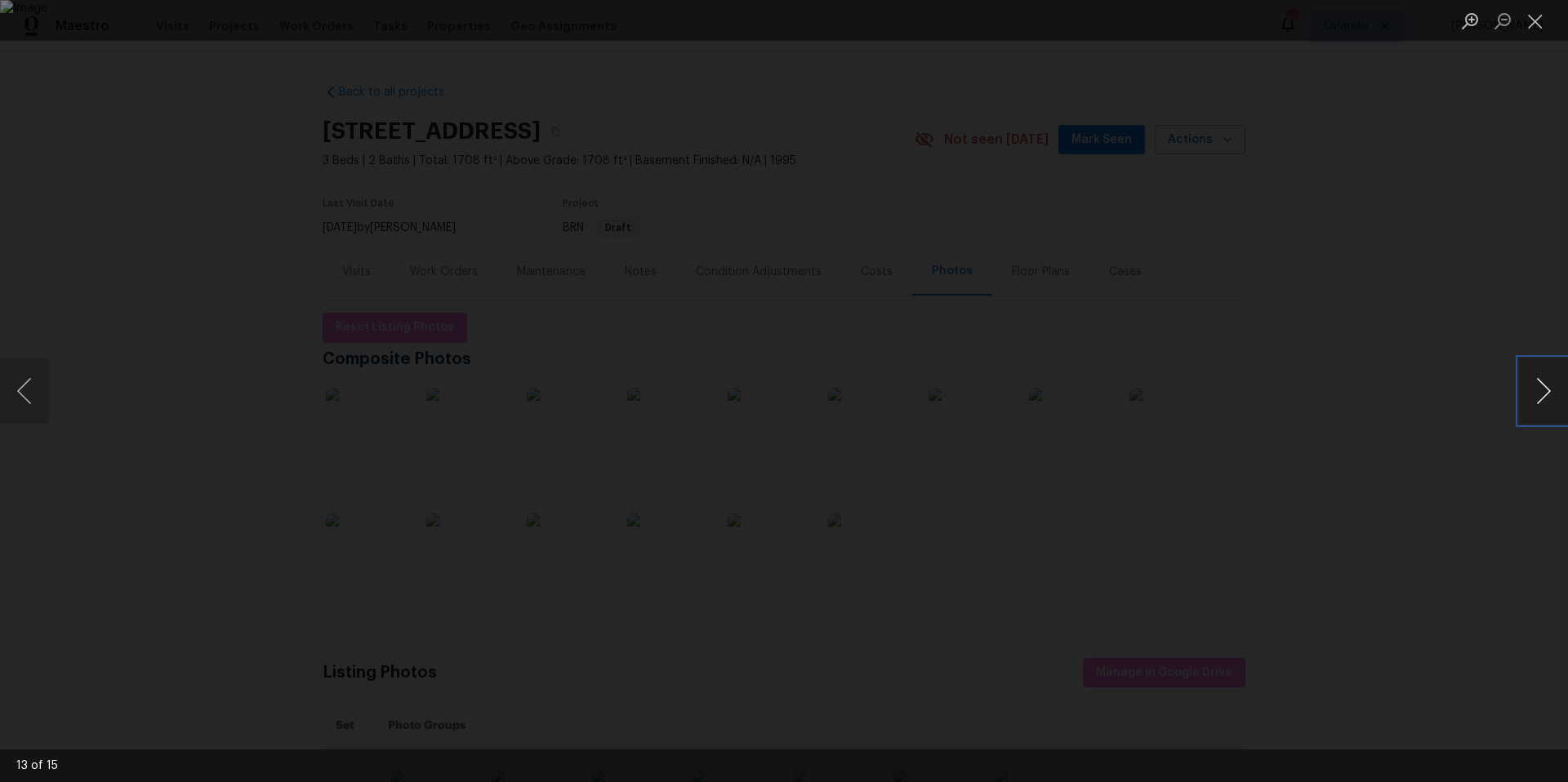
click at [1545, 397] on button "Next image" at bounding box center [1542, 391] width 49 height 65
click at [1535, 23] on button "Close lightbox" at bounding box center [1534, 21] width 32 height 29
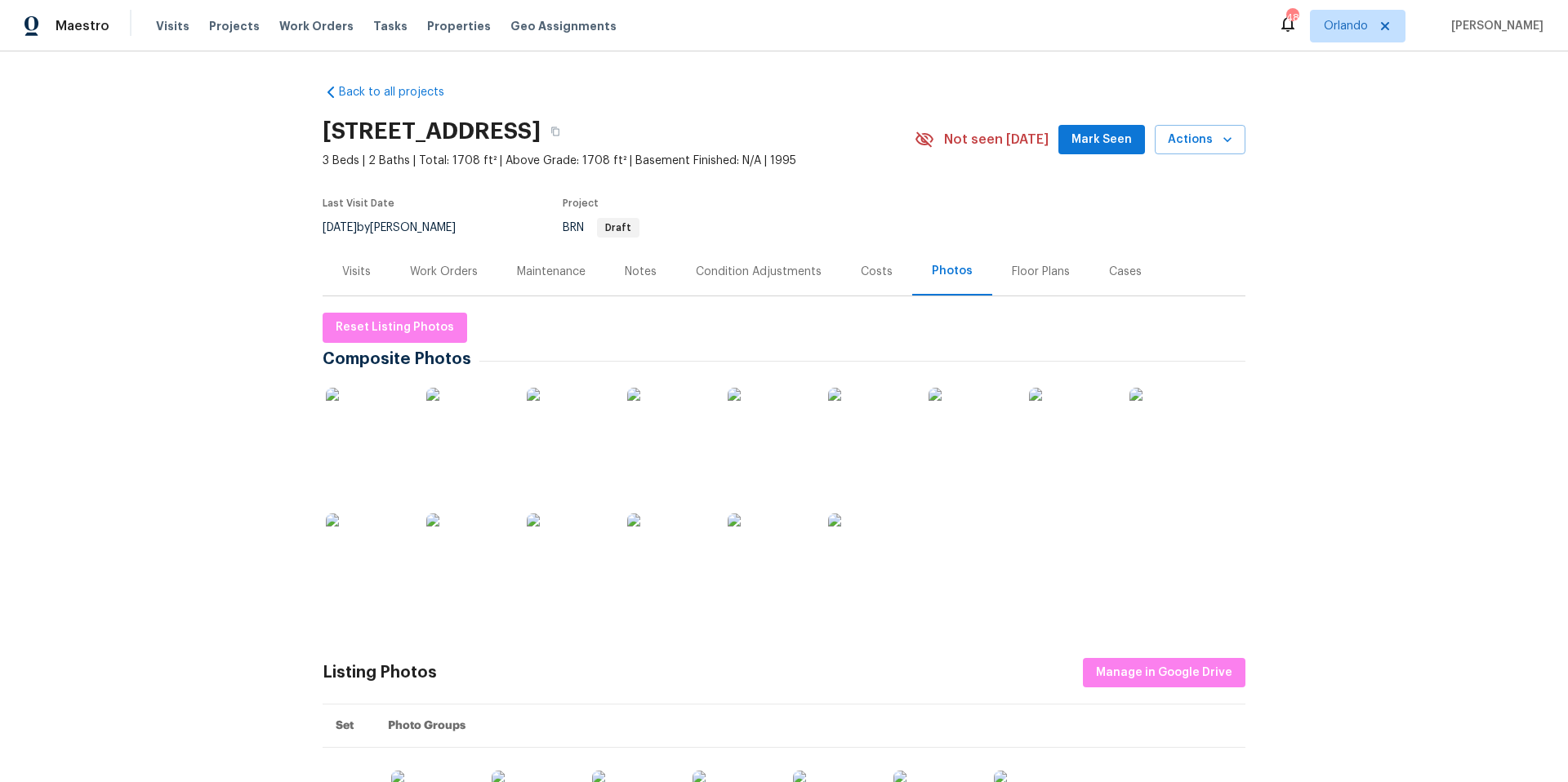
click at [467, 567] on img at bounding box center [467, 554] width 82 height 82
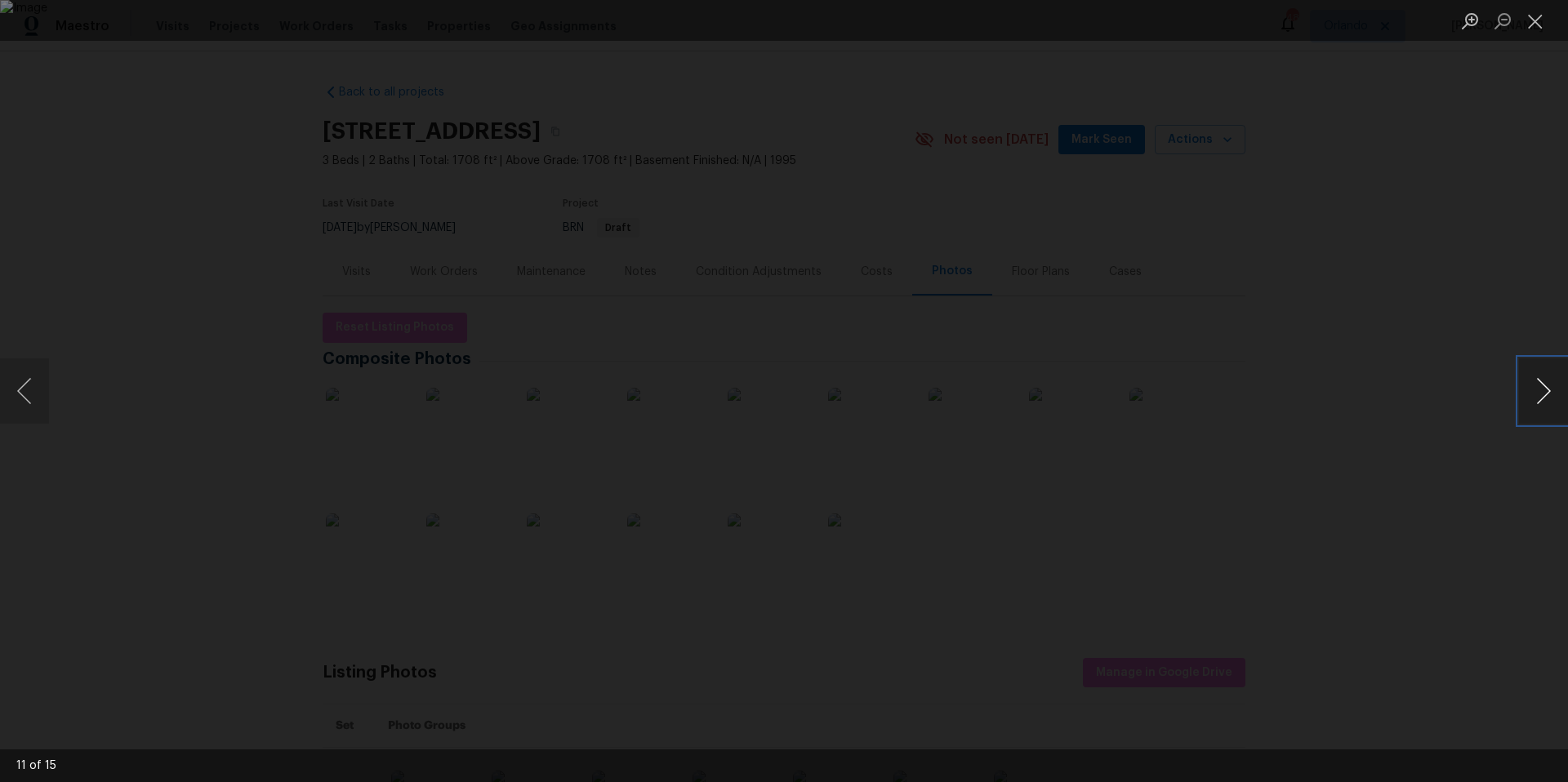
click at [1535, 396] on button "Next image" at bounding box center [1542, 391] width 49 height 65
click at [1533, 16] on button "Close lightbox" at bounding box center [1534, 21] width 32 height 29
